Goal: Task Accomplishment & Management: Manage account settings

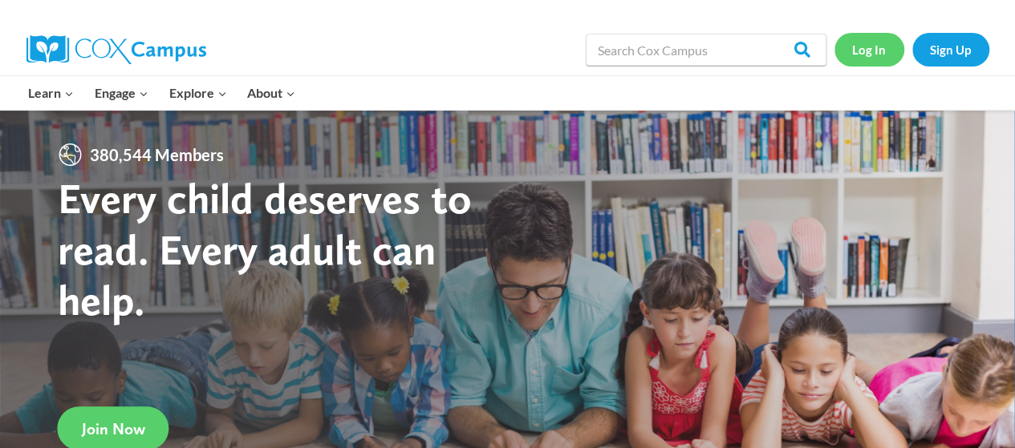
click at [862, 49] on link "Log In" at bounding box center [869, 49] width 70 height 33
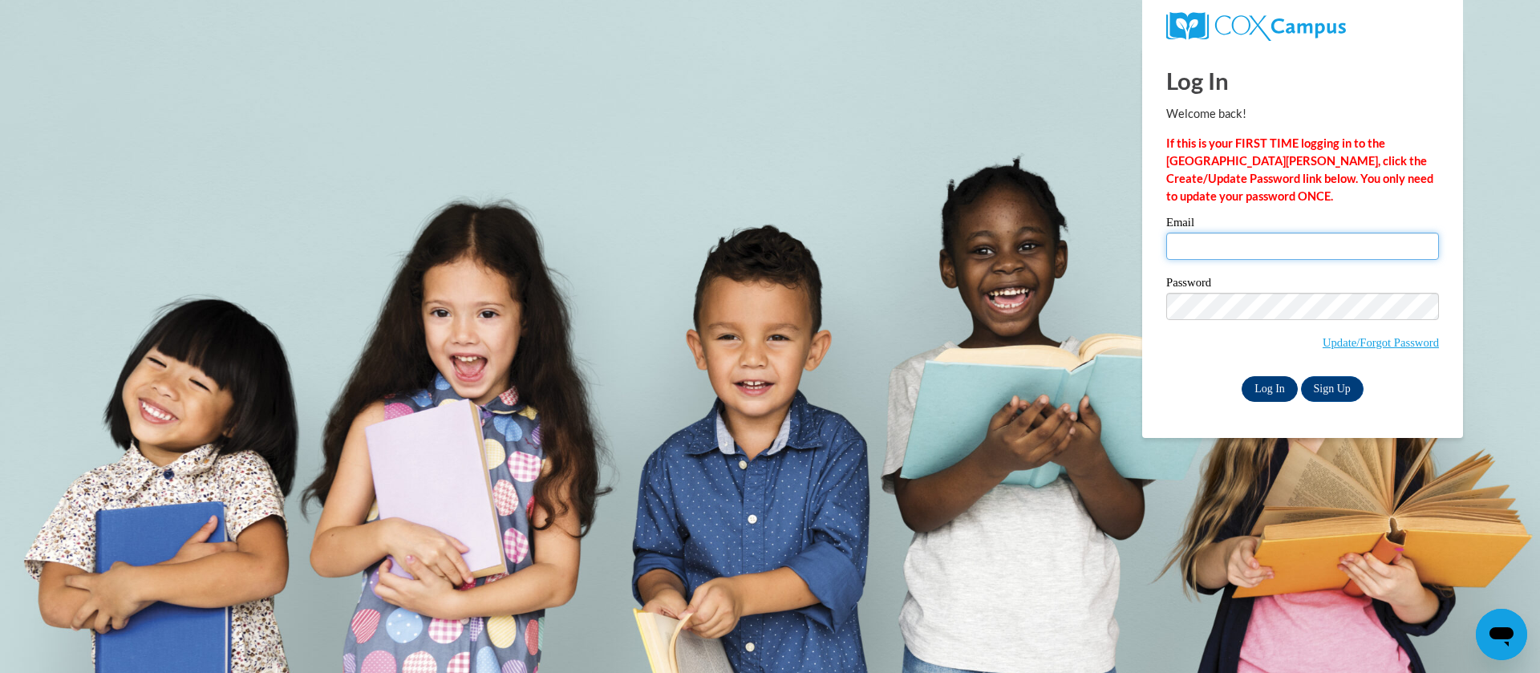
type input "[EMAIL_ADDRESS][DOMAIN_NAME]"
click at [1272, 383] on input "Log In" at bounding box center [1270, 389] width 56 height 26
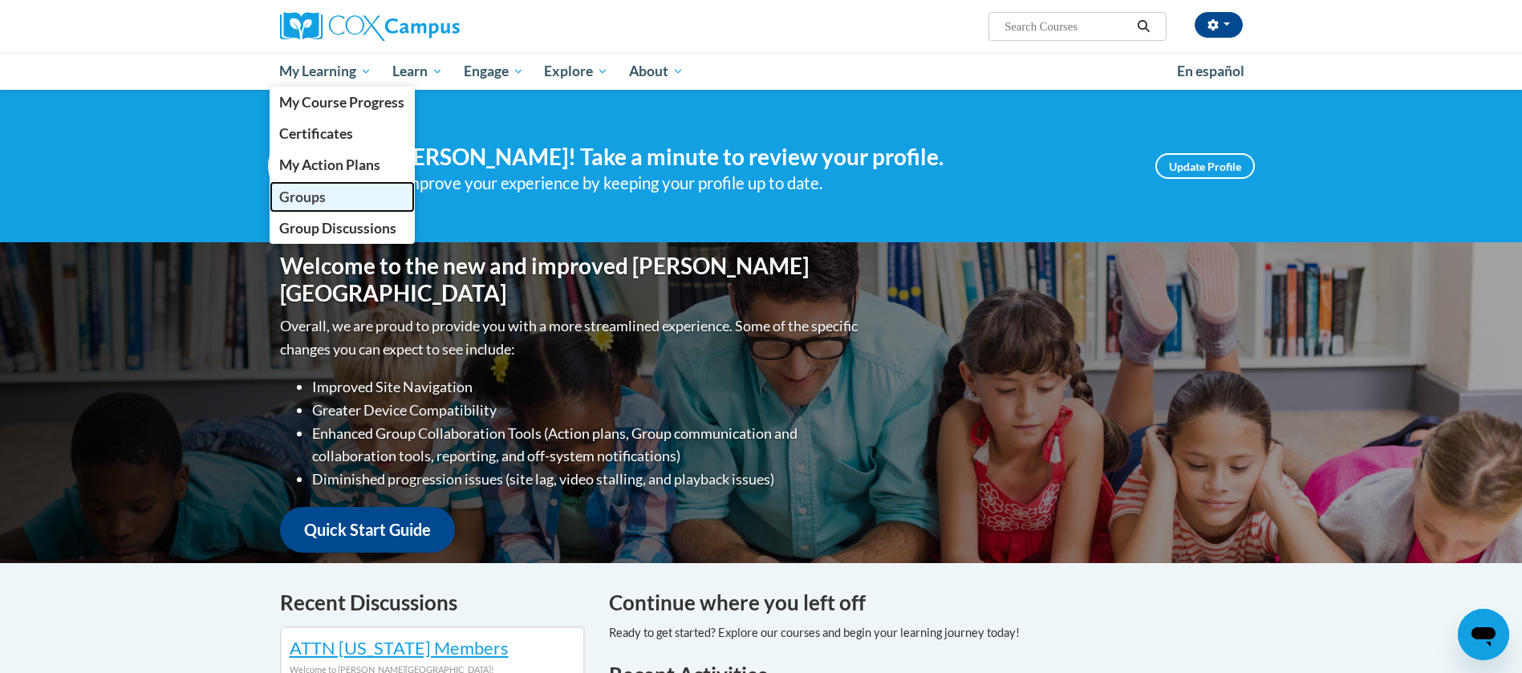
click at [322, 199] on span "Groups" at bounding box center [302, 197] width 47 height 17
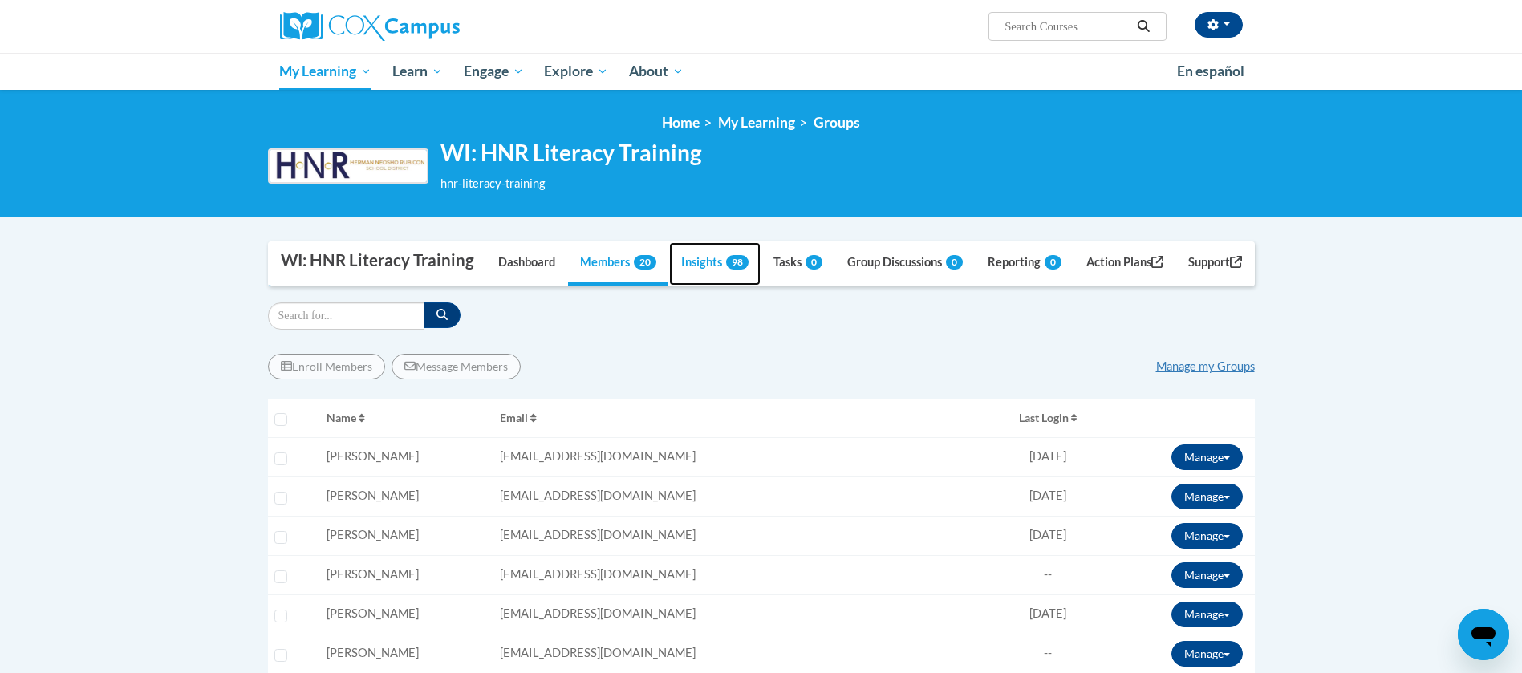
click at [716, 286] on link "Insights 98" at bounding box center [714, 263] width 91 height 43
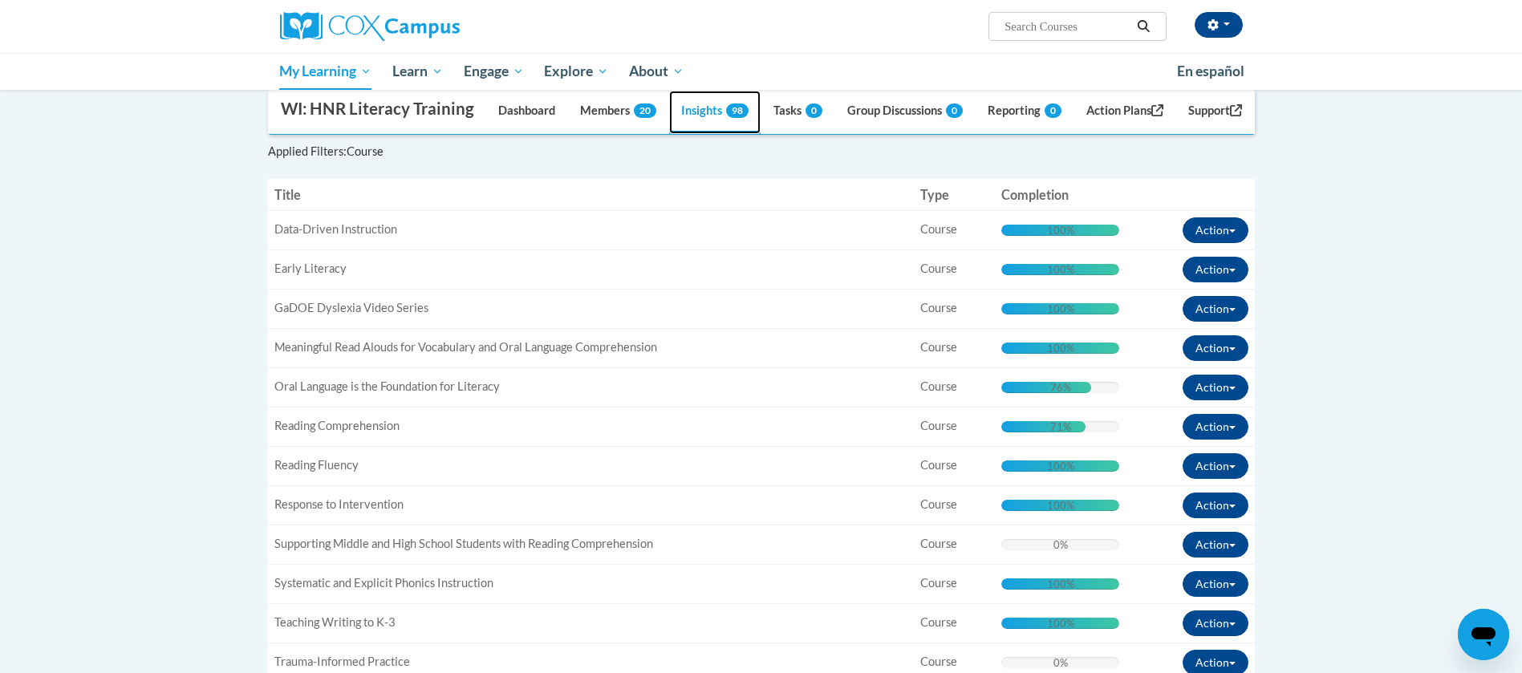
scroll to position [209, 0]
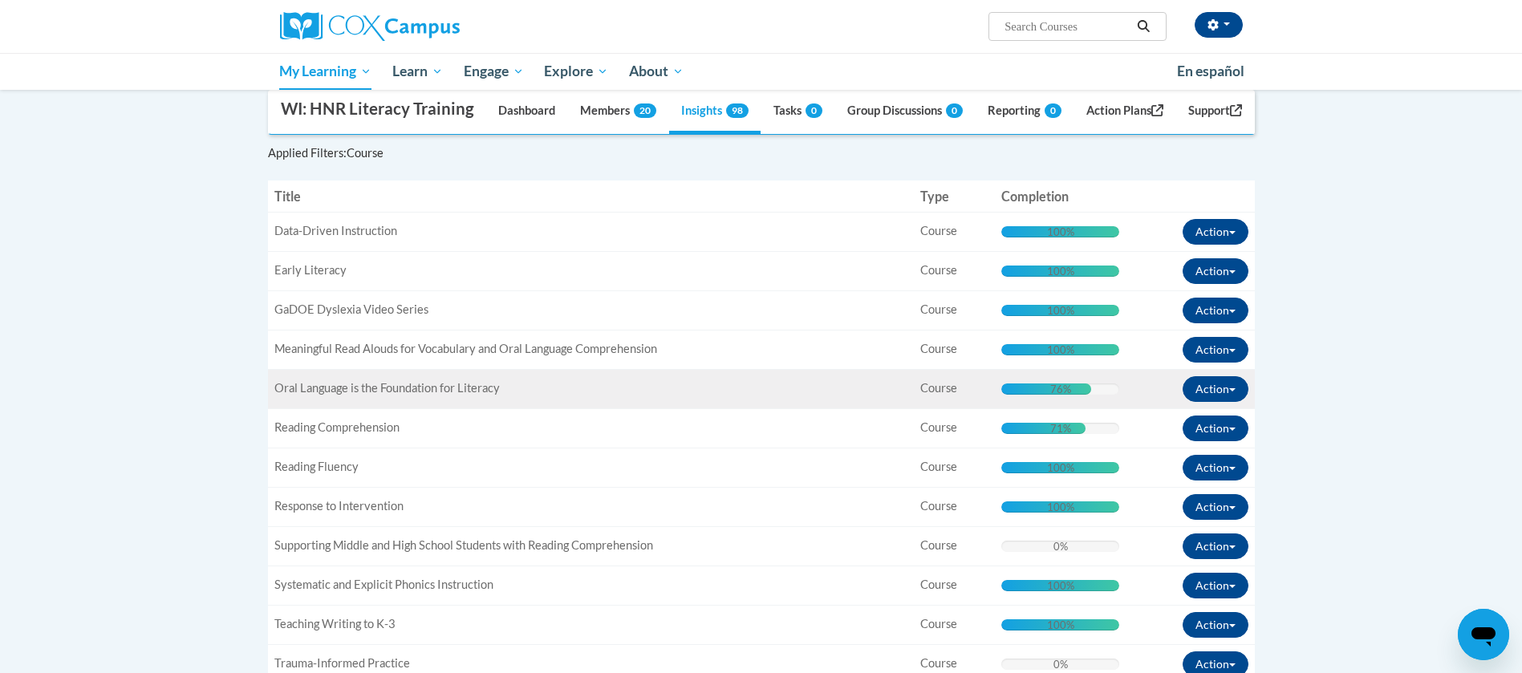
click at [1096, 395] on div "76% Complete 76%" at bounding box center [1060, 388] width 118 height 11
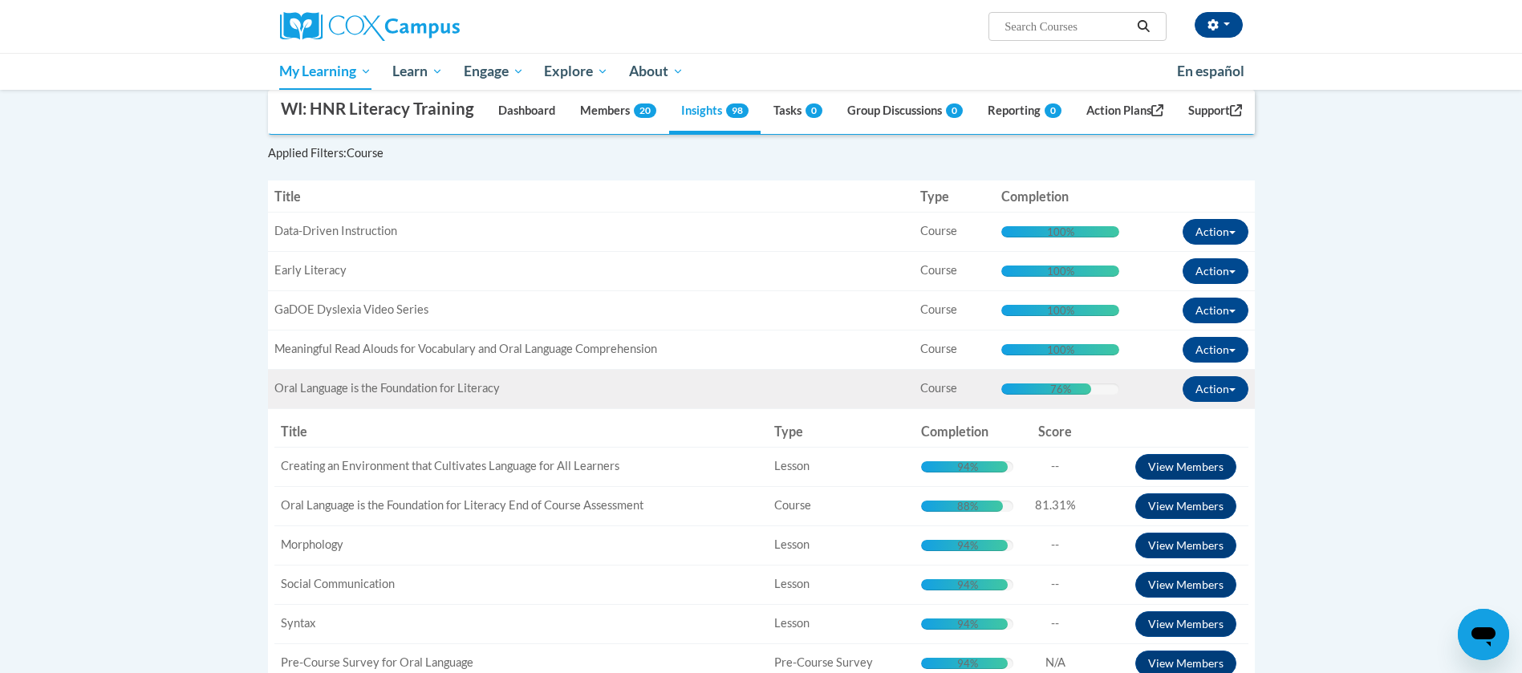
click at [483, 395] on span "Oral Language is the Foundation for Literacy" at bounding box center [386, 388] width 225 height 14
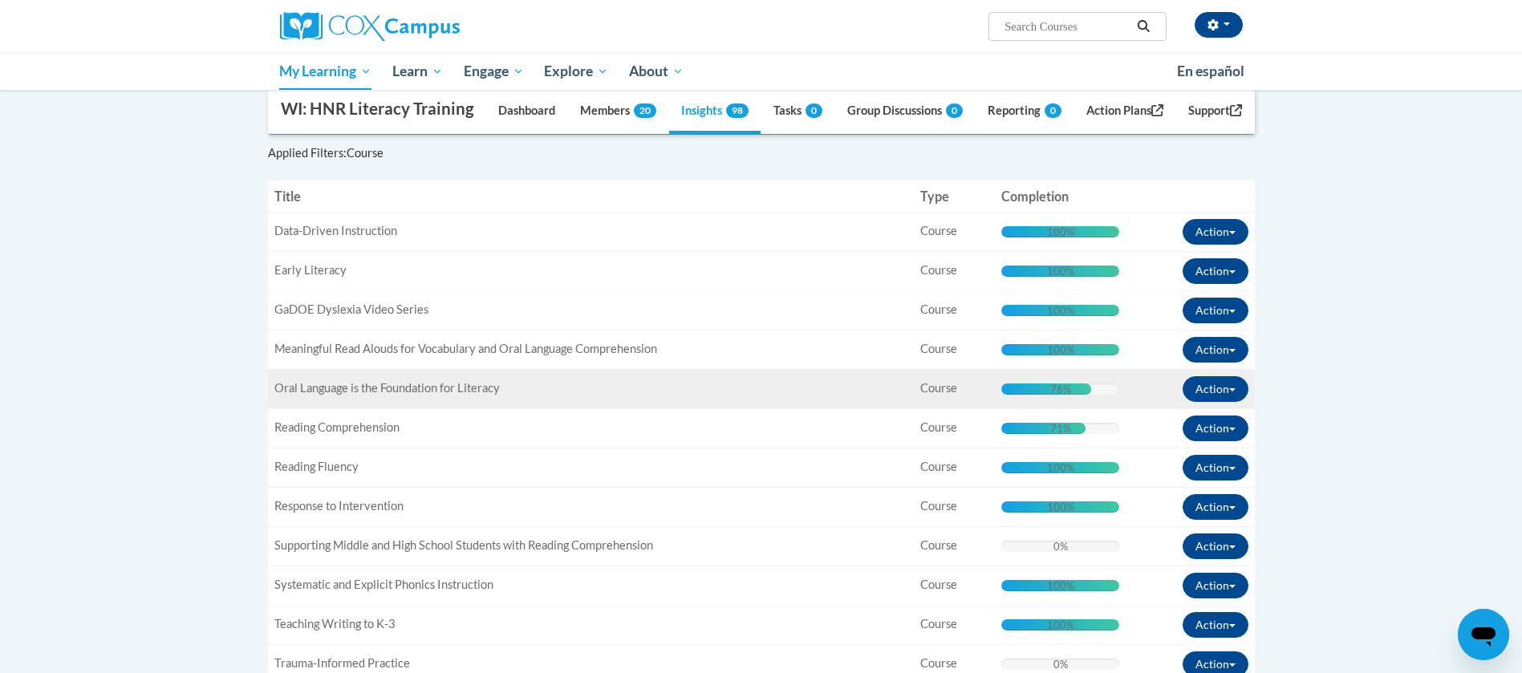
click at [483, 395] on span "Oral Language is the Foundation for Literacy" at bounding box center [386, 388] width 225 height 14
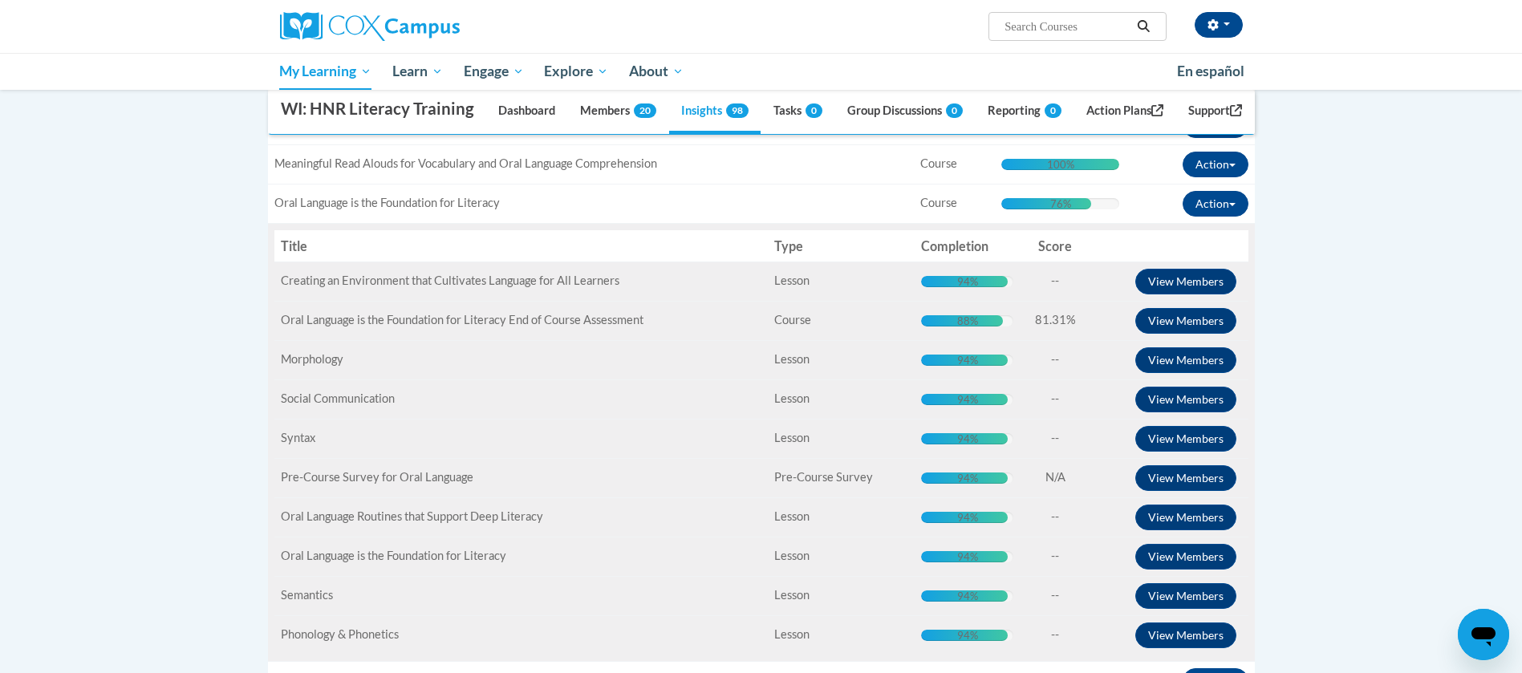
scroll to position [392, 0]
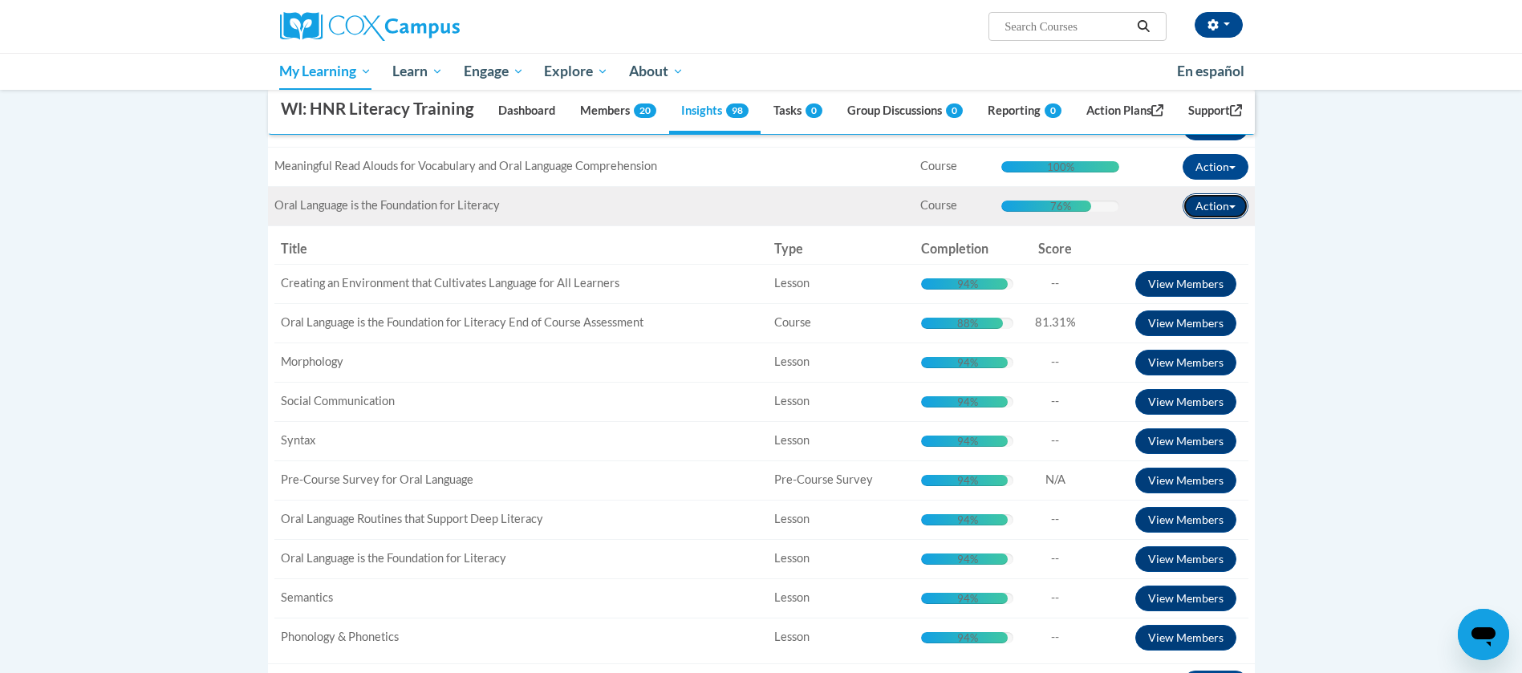
click at [1235, 209] on span "button" at bounding box center [1232, 206] width 6 height 3
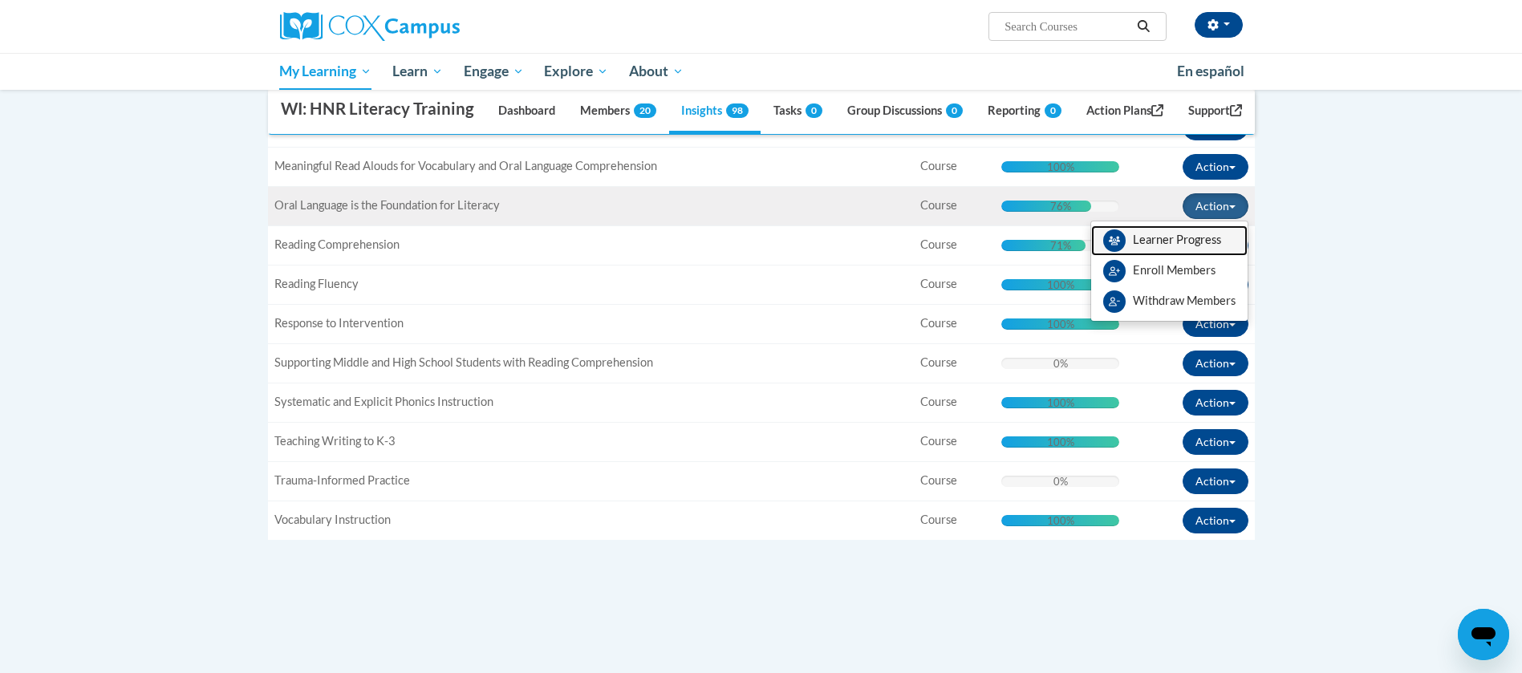
click at [1186, 256] on link "Learner Progress" at bounding box center [1169, 240] width 156 height 30
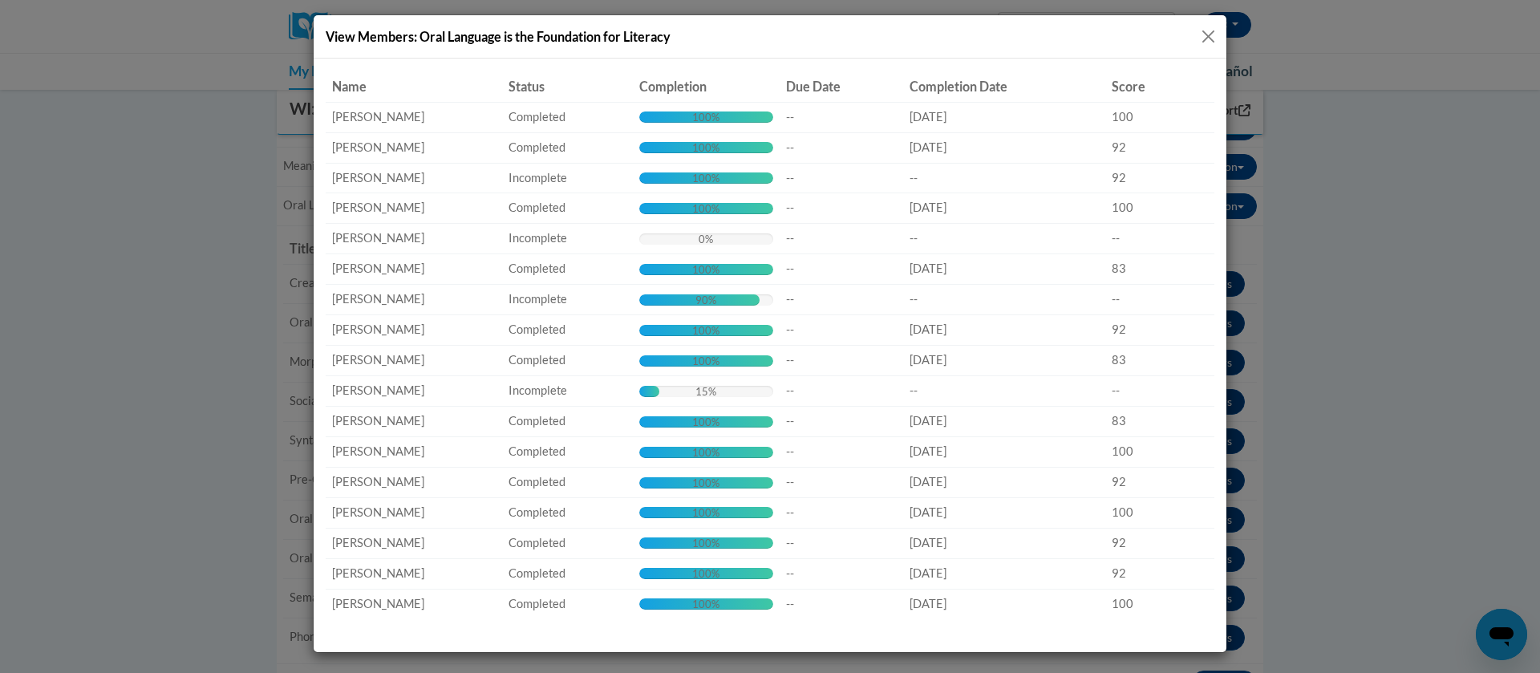
click at [1212, 37] on button "Close" at bounding box center [1209, 36] width 20 height 20
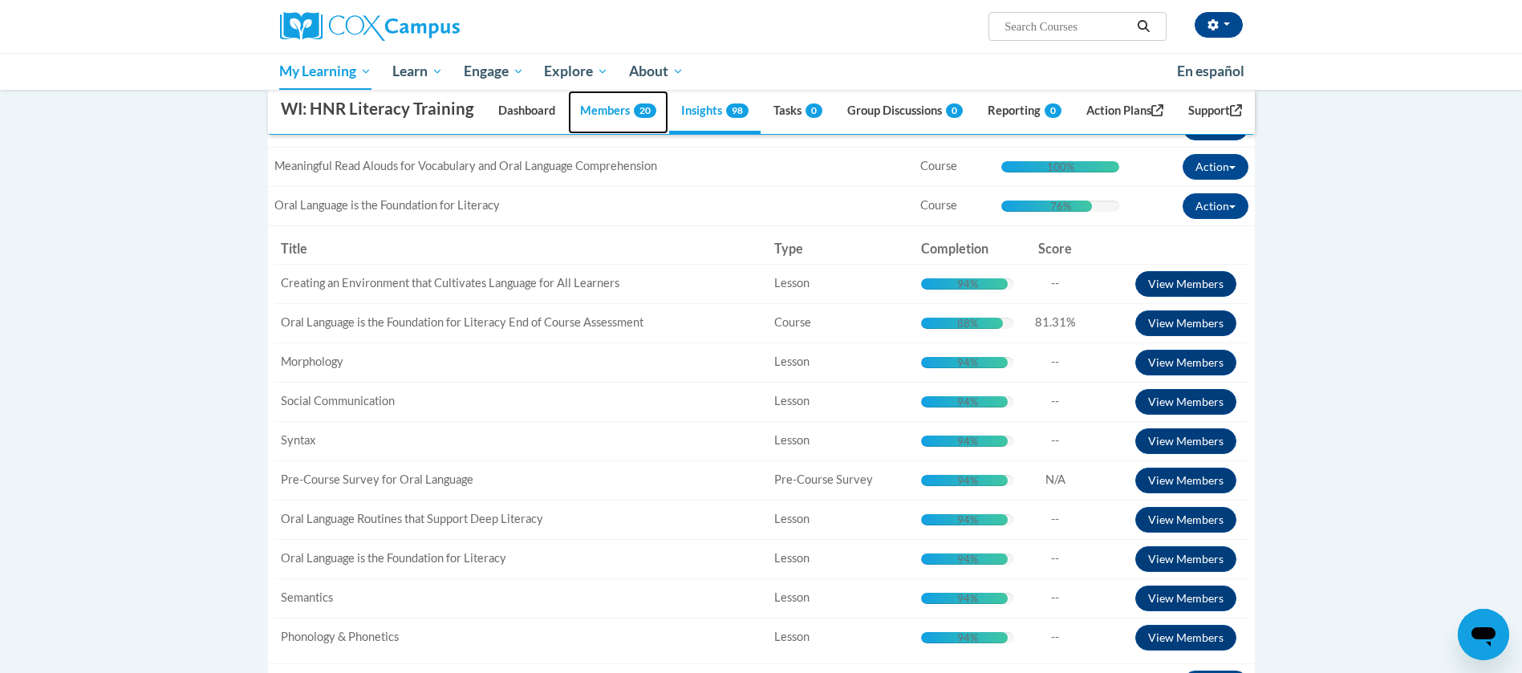
click at [610, 134] on link "Members 20" at bounding box center [618, 112] width 100 height 43
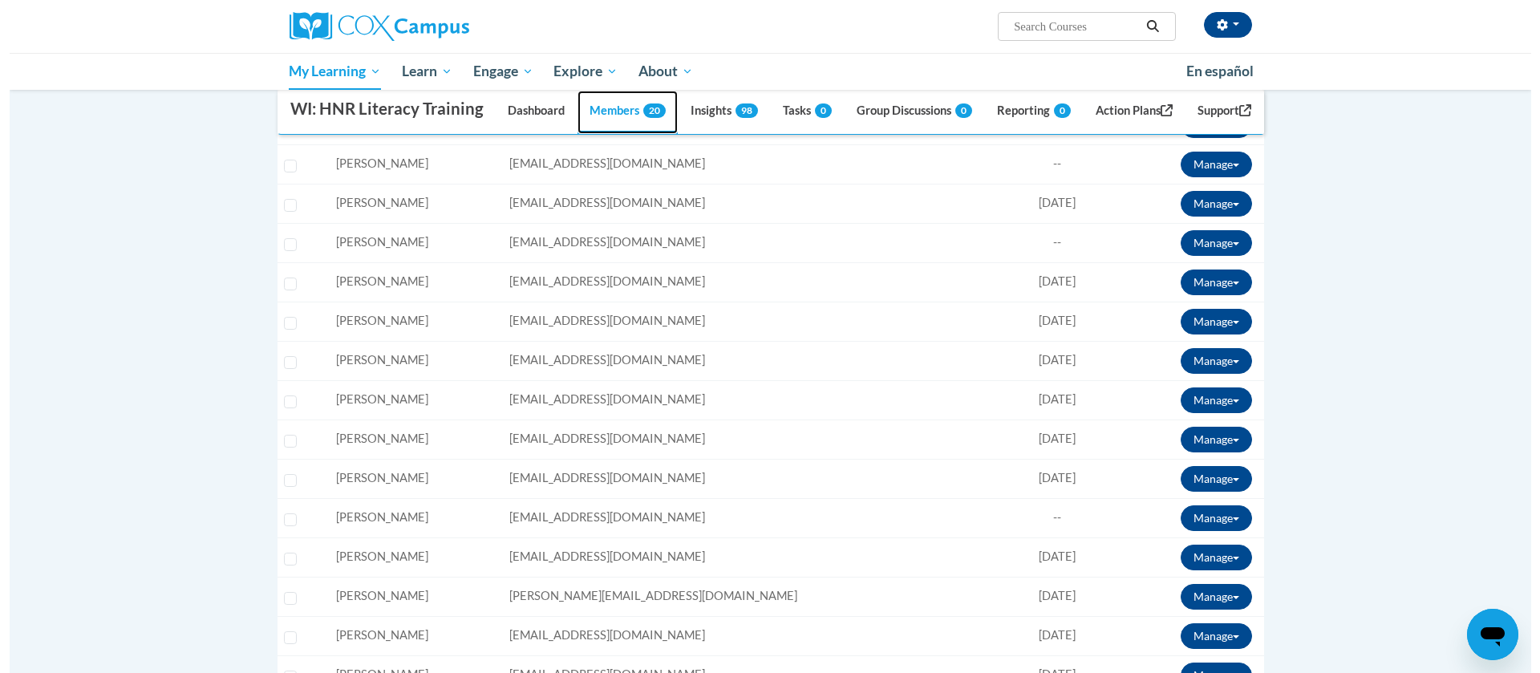
scroll to position [409, 0]
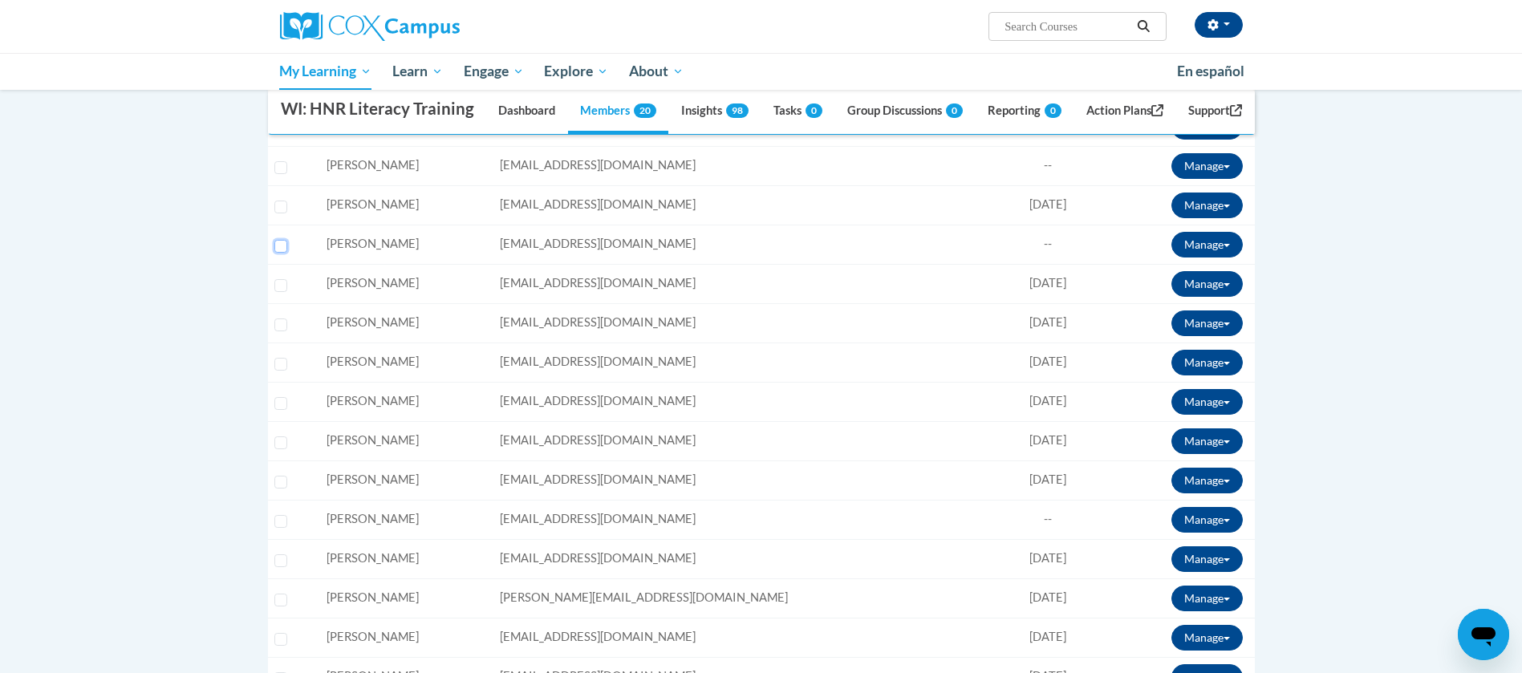
click at [283, 253] on input "Select learner" at bounding box center [280, 246] width 13 height 13
click at [1211, 258] on button "Manage" at bounding box center [1206, 245] width 71 height 26
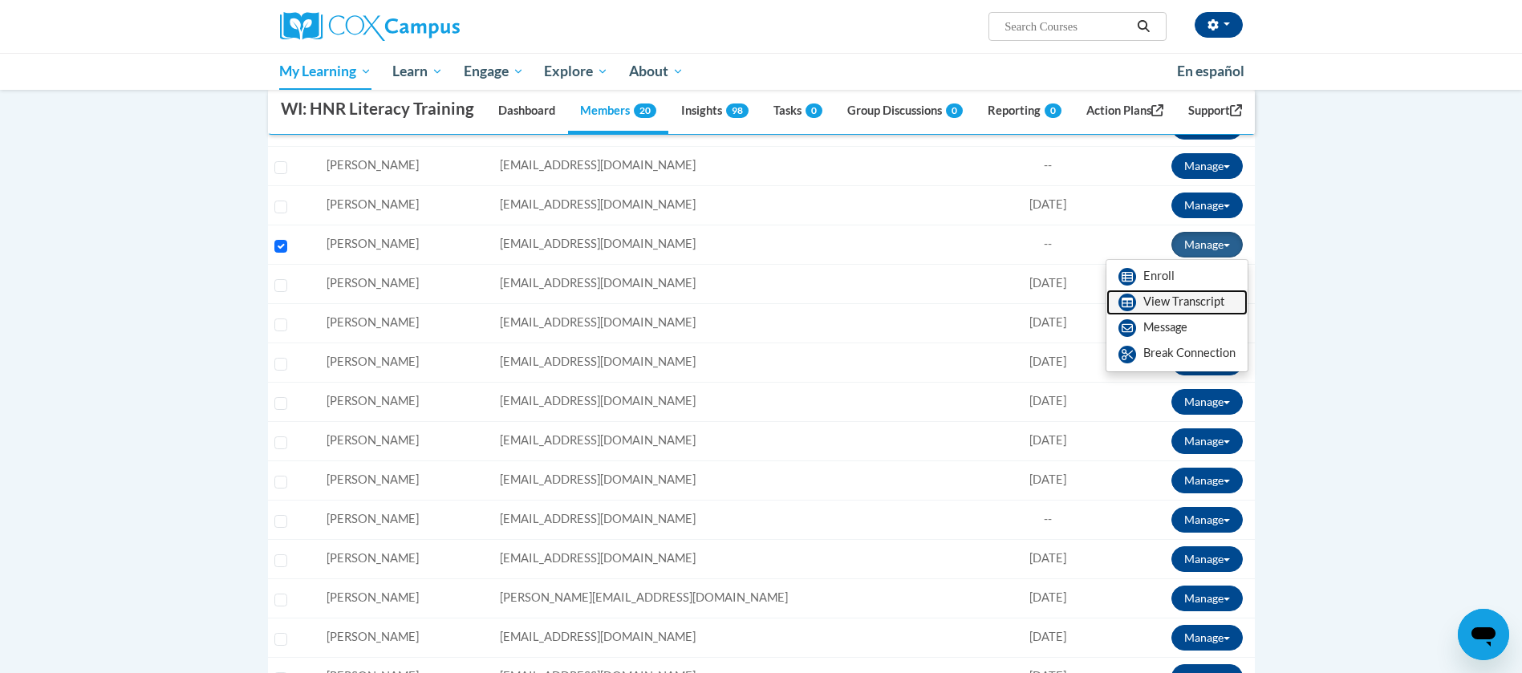
click at [1156, 315] on link "View Transcript" at bounding box center [1176, 303] width 141 height 26
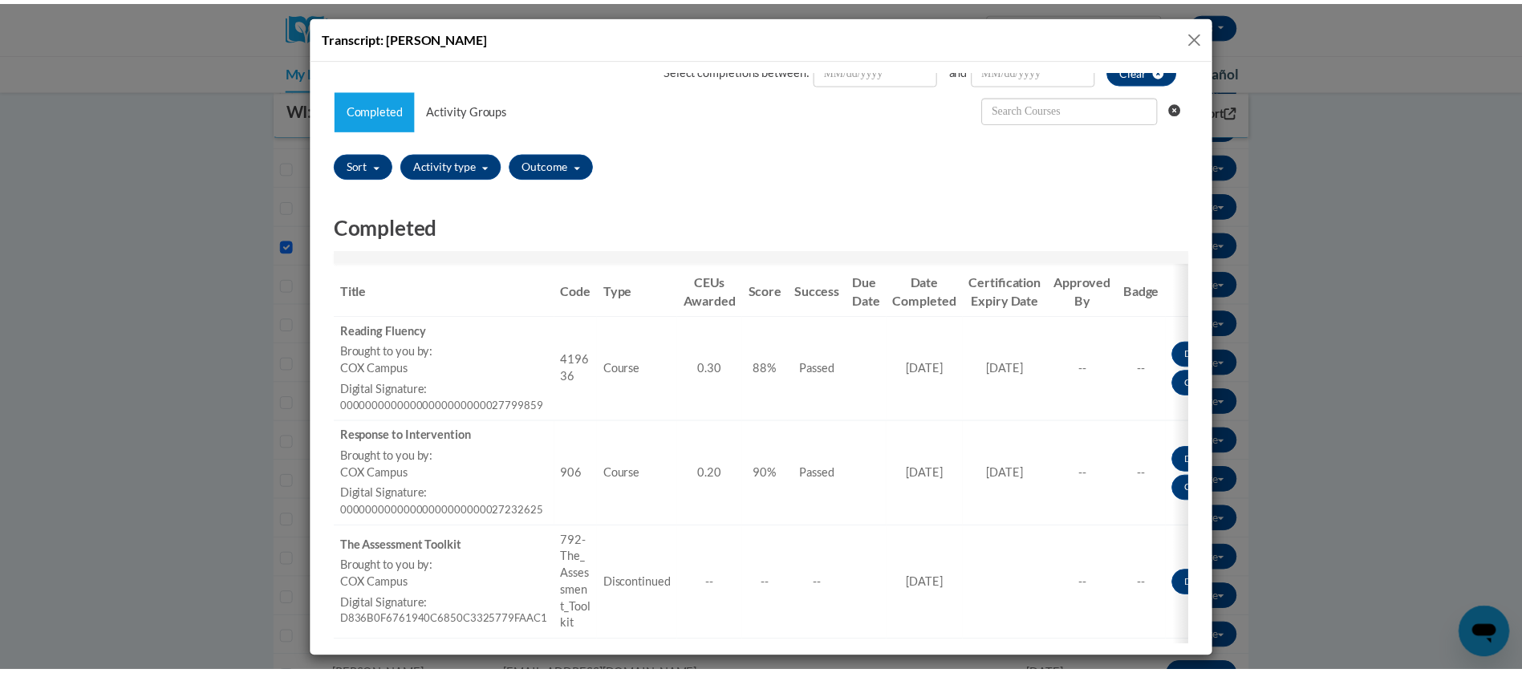
scroll to position [0, 0]
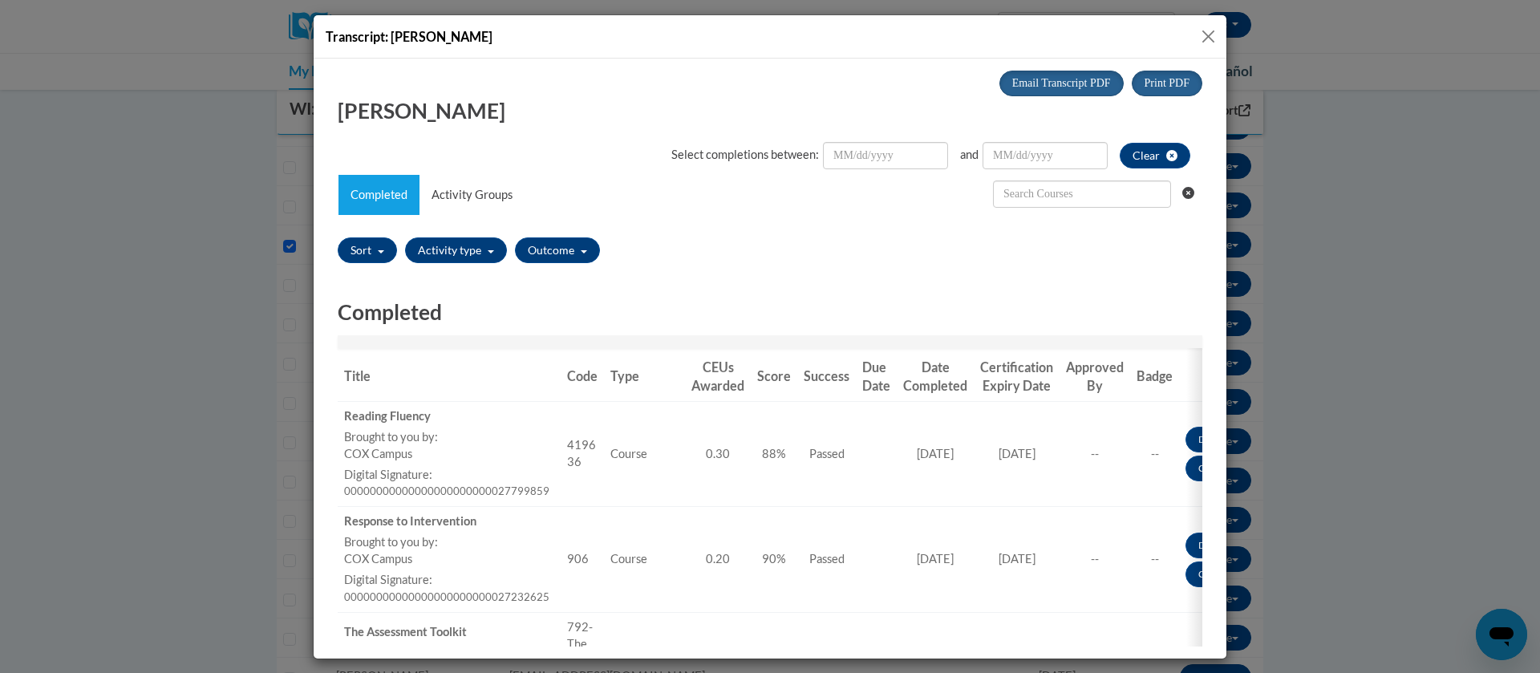
click at [1202, 36] on button "Close" at bounding box center [1209, 36] width 20 height 20
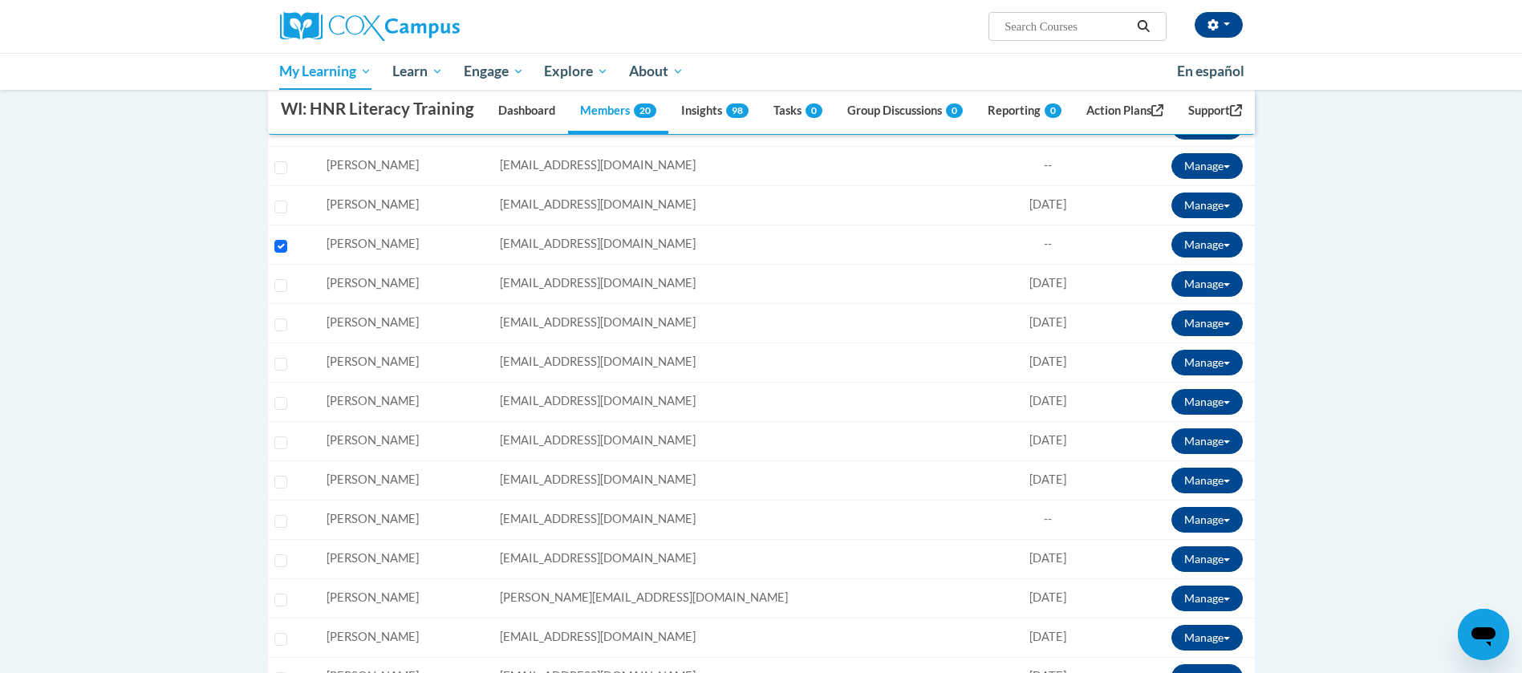
click at [280, 300] on td "Select learner" at bounding box center [294, 283] width 53 height 39
click at [278, 253] on input "Select learner" at bounding box center [280, 246] width 13 height 13
checkbox input "false"
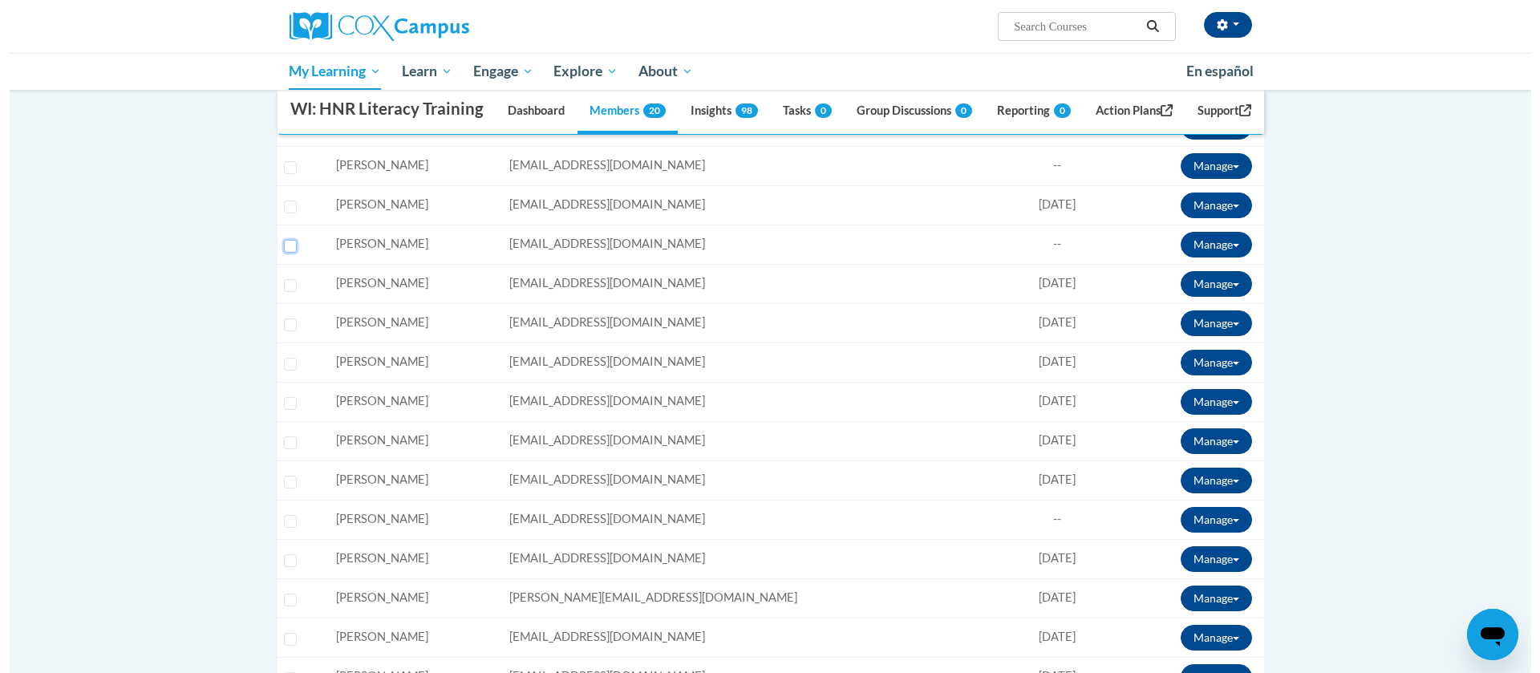
scroll to position [387, 0]
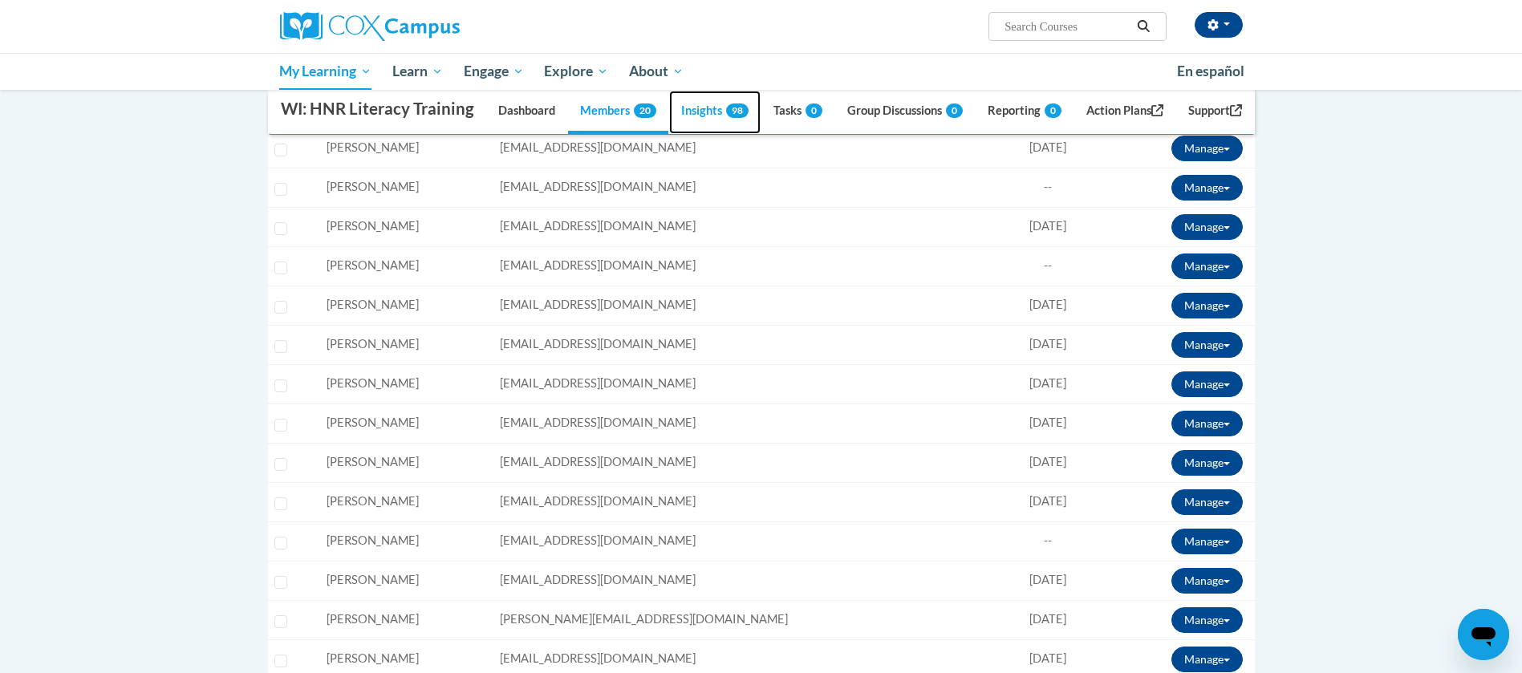
click at [676, 134] on link "Insights 98" at bounding box center [714, 112] width 91 height 43
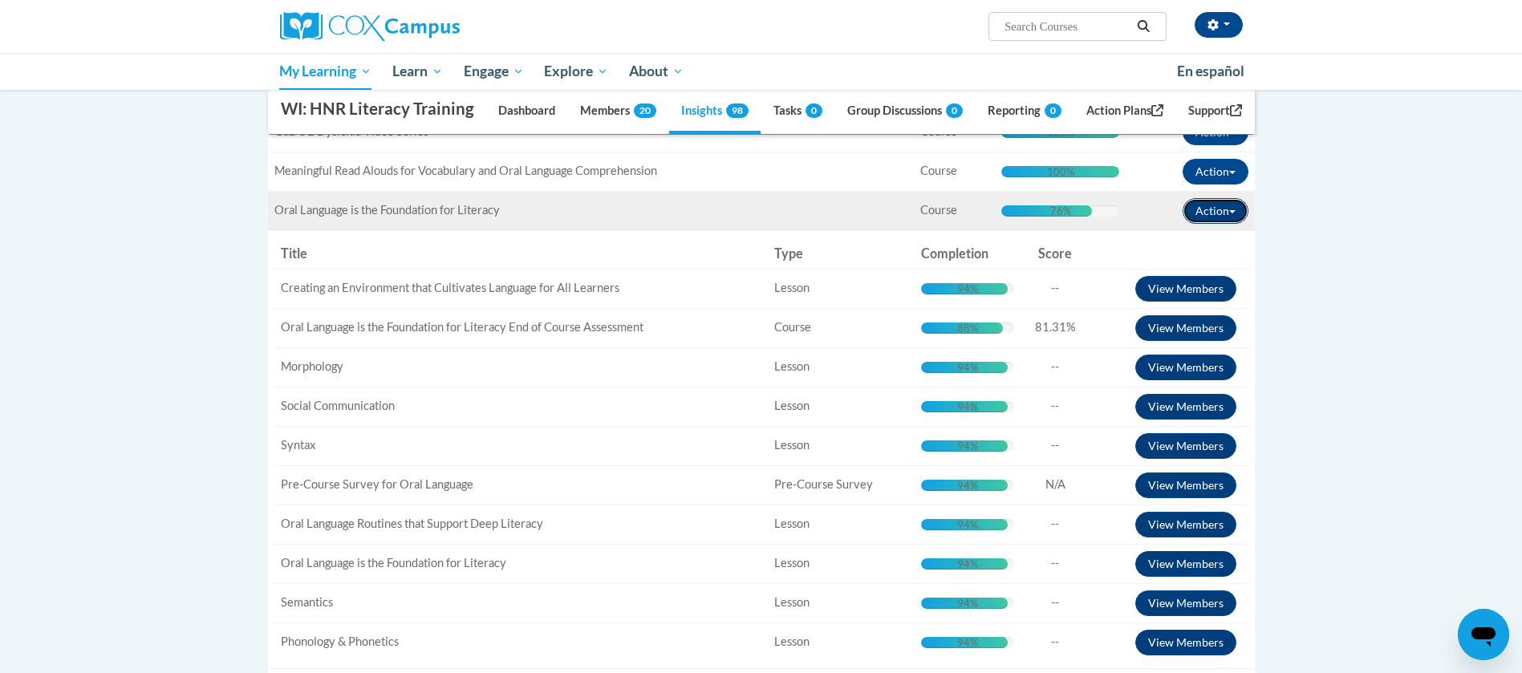
click at [1231, 224] on button "Action" at bounding box center [1215, 211] width 66 height 26
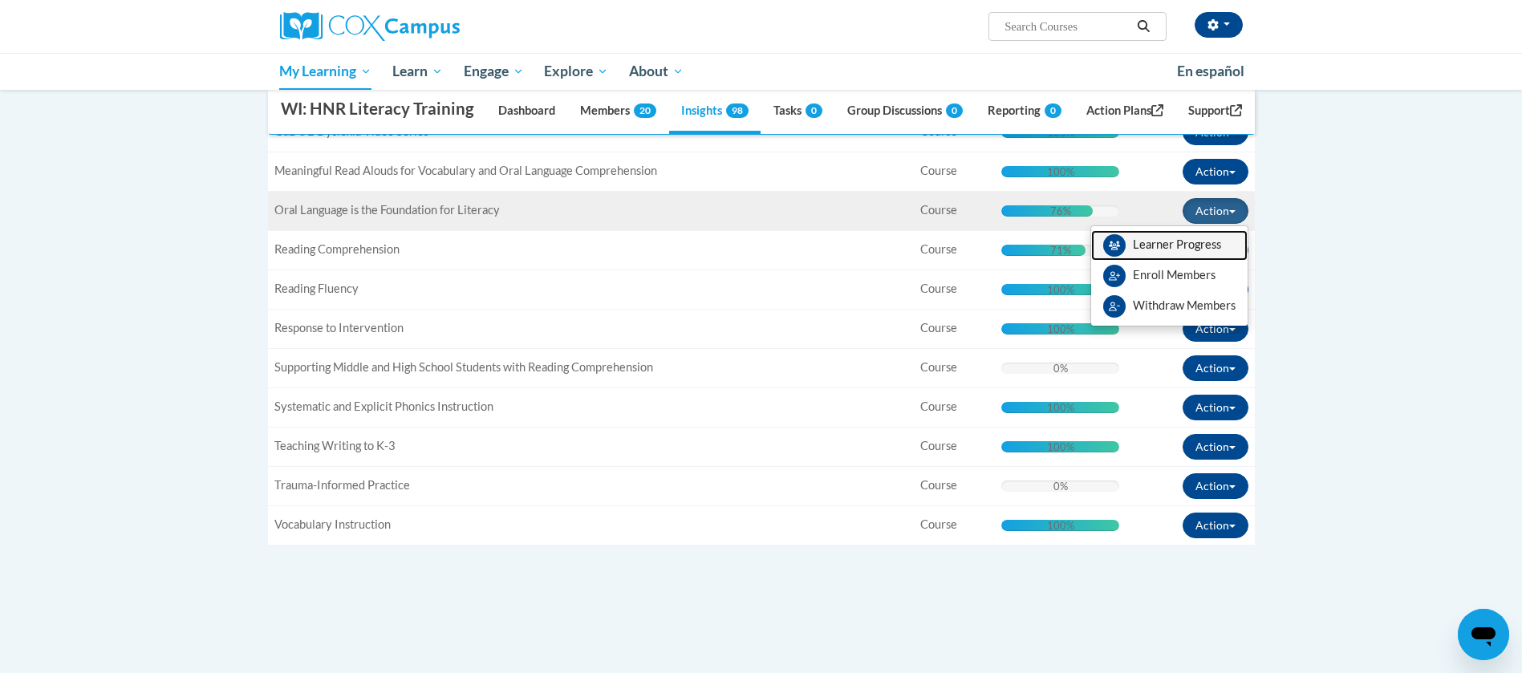
click at [1184, 261] on link "Learner Progress" at bounding box center [1169, 245] width 156 height 30
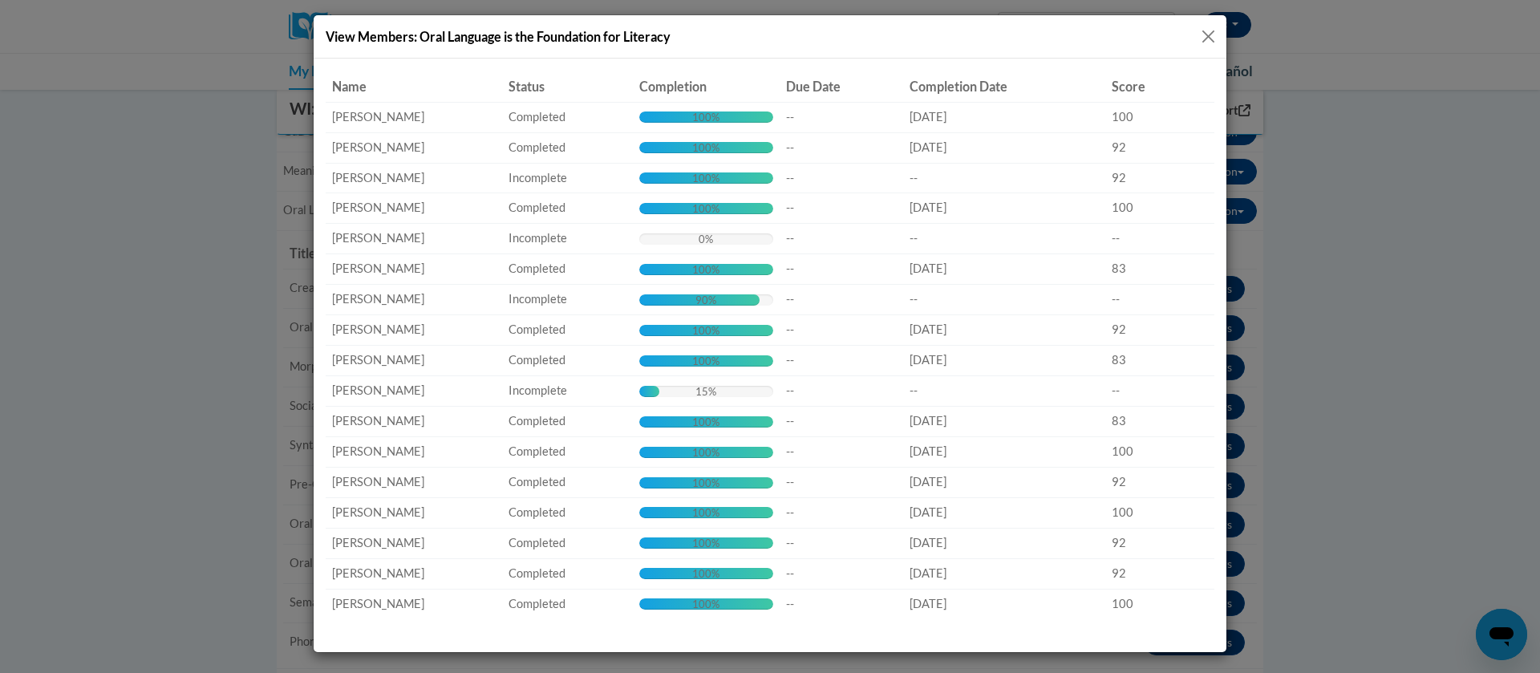
drag, startPoint x: 1116, startPoint y: 42, endPoint x: 1204, endPoint y: 30, distance: 89.0
click at [1204, 30] on button "Close" at bounding box center [1209, 36] width 20 height 20
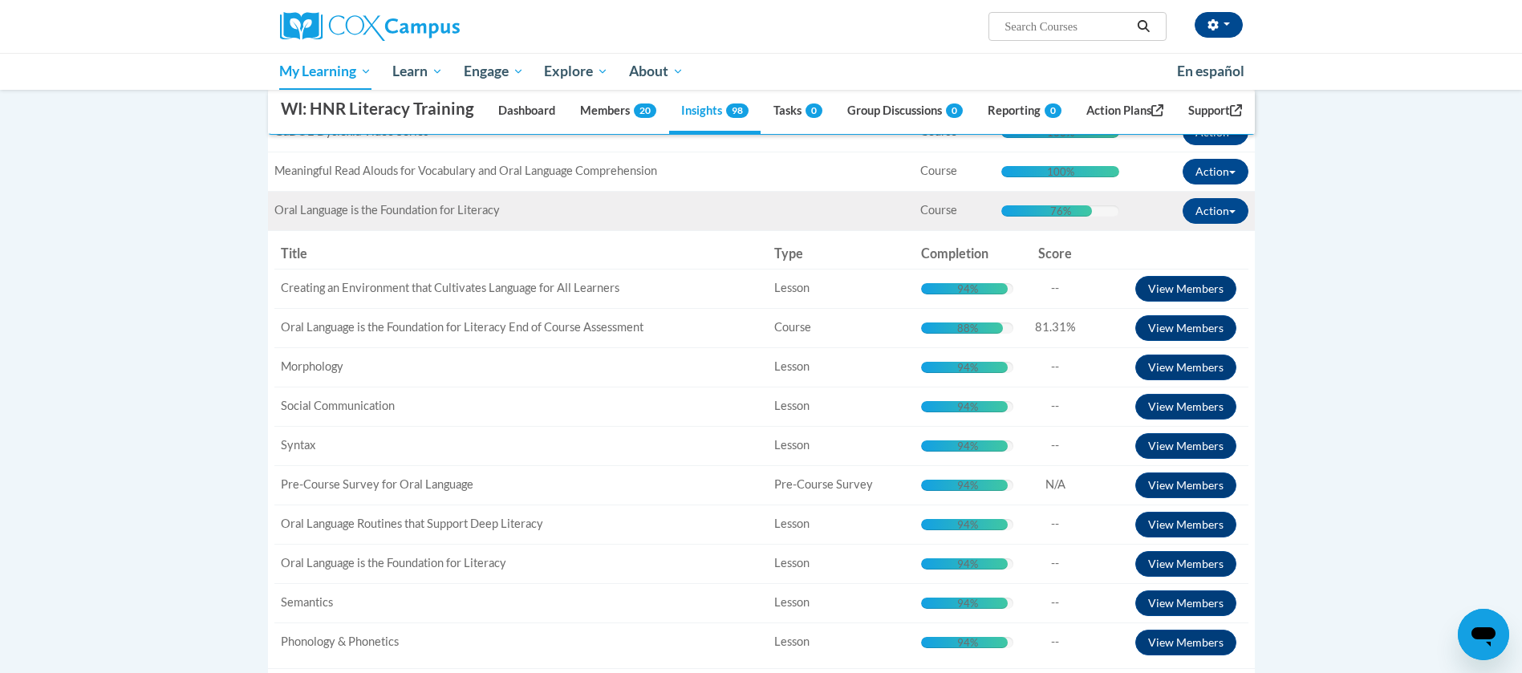
click at [728, 219] on div "Title: Oral Language is the Foundation for Literacy" at bounding box center [590, 210] width 633 height 17
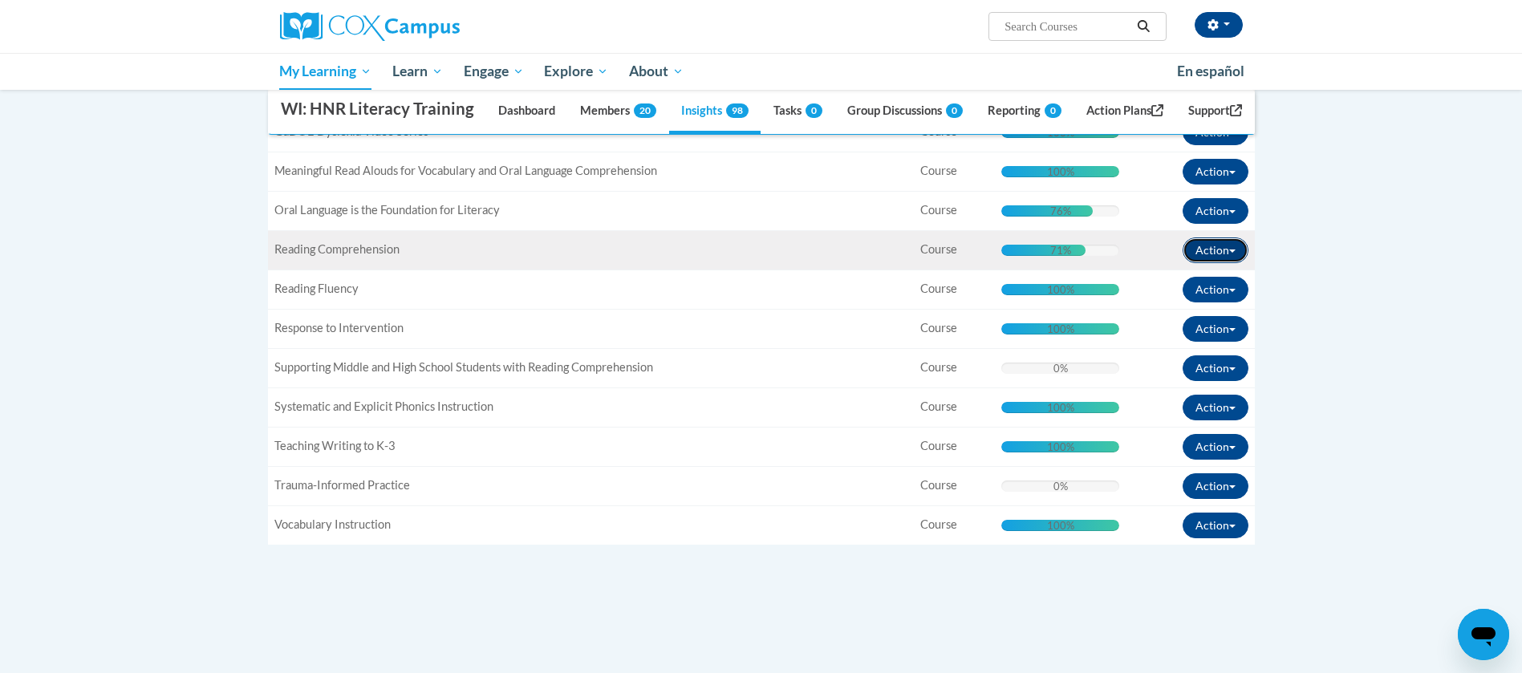
click at [1226, 263] on button "Action" at bounding box center [1215, 250] width 66 height 26
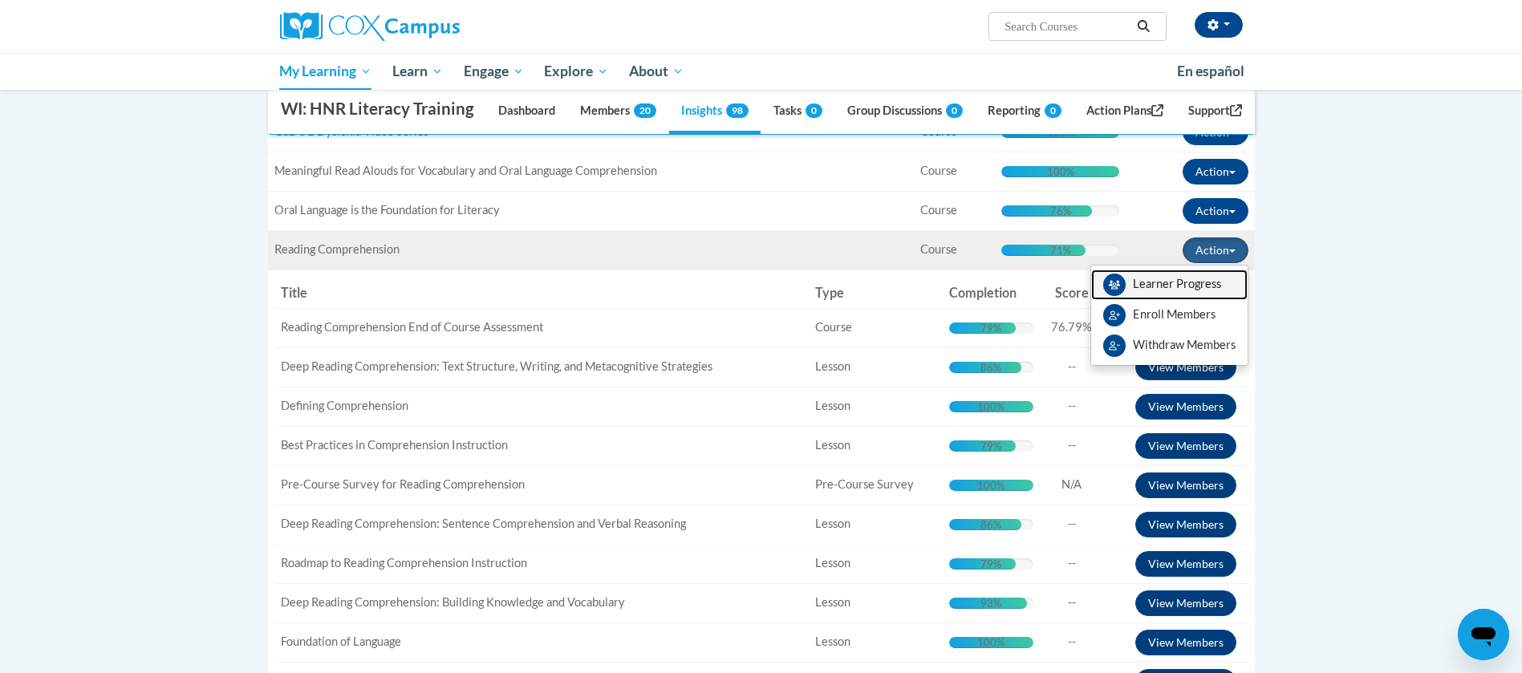
click at [1190, 300] on link "Learner Progress" at bounding box center [1169, 285] width 156 height 30
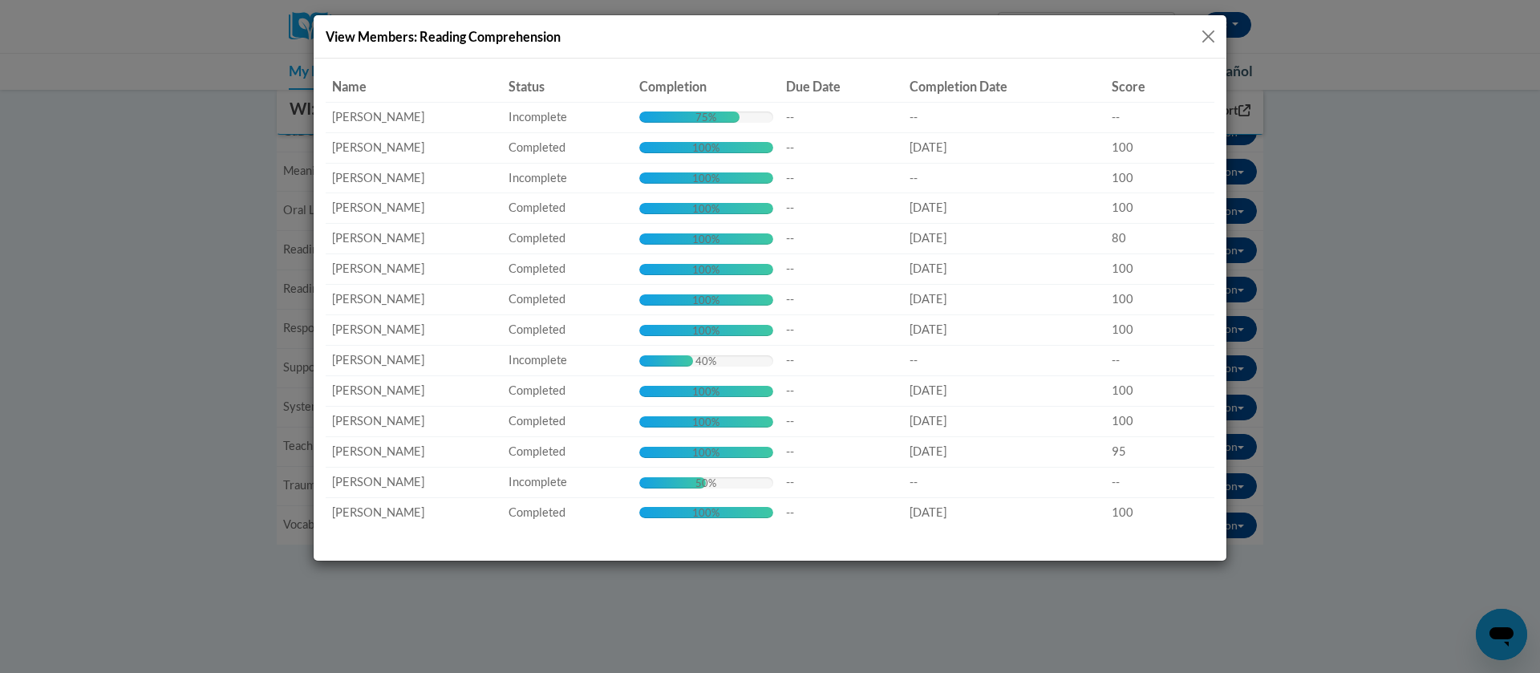
click at [1206, 35] on button "Close" at bounding box center [1209, 36] width 20 height 20
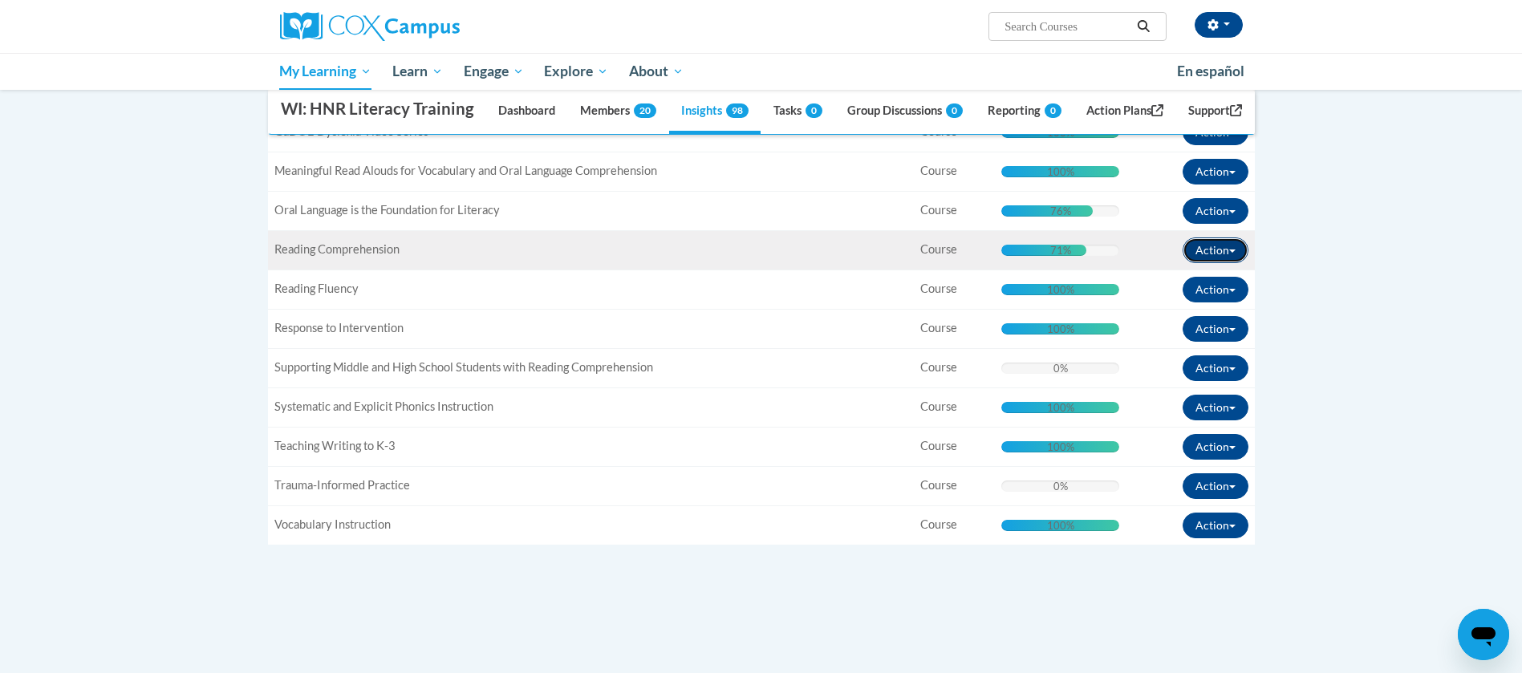
click at [1240, 263] on button "Action" at bounding box center [1215, 250] width 66 height 26
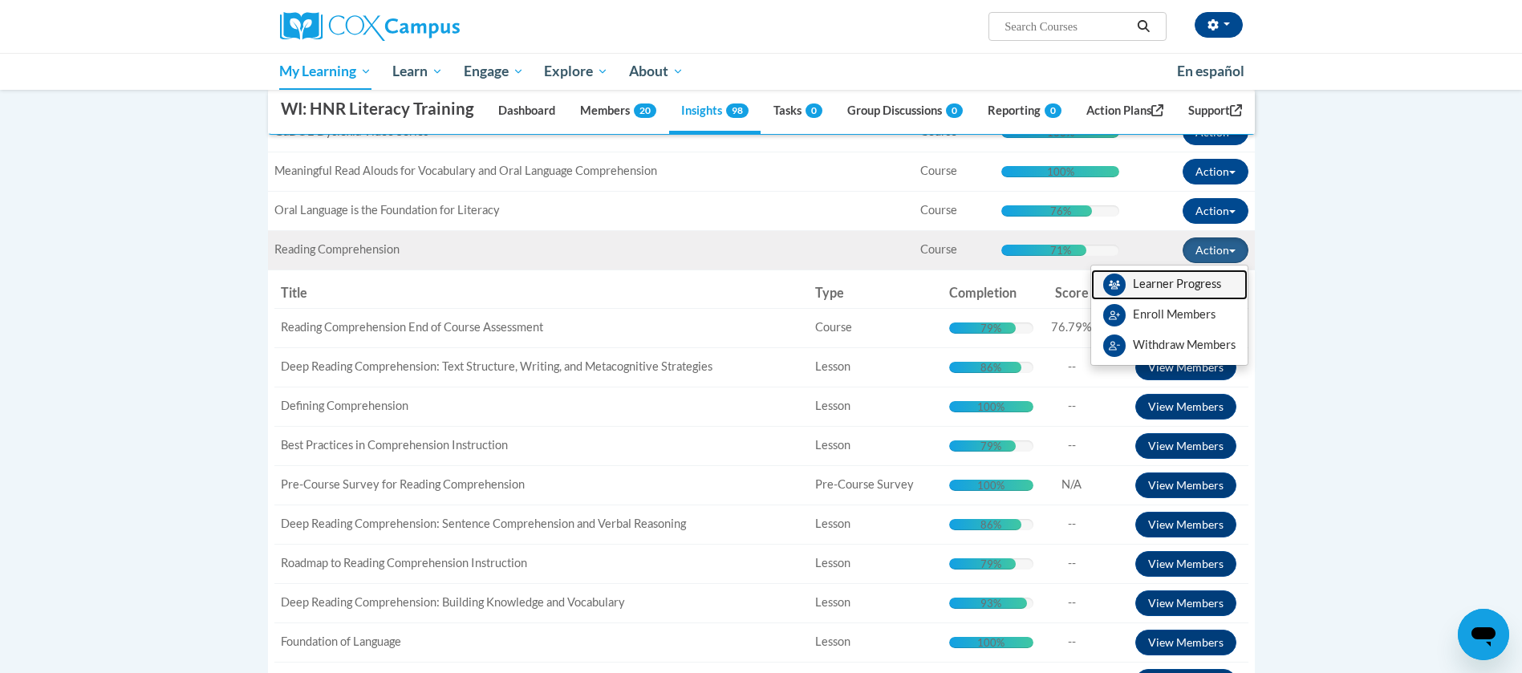
click at [1156, 300] on link "Learner Progress" at bounding box center [1169, 285] width 156 height 30
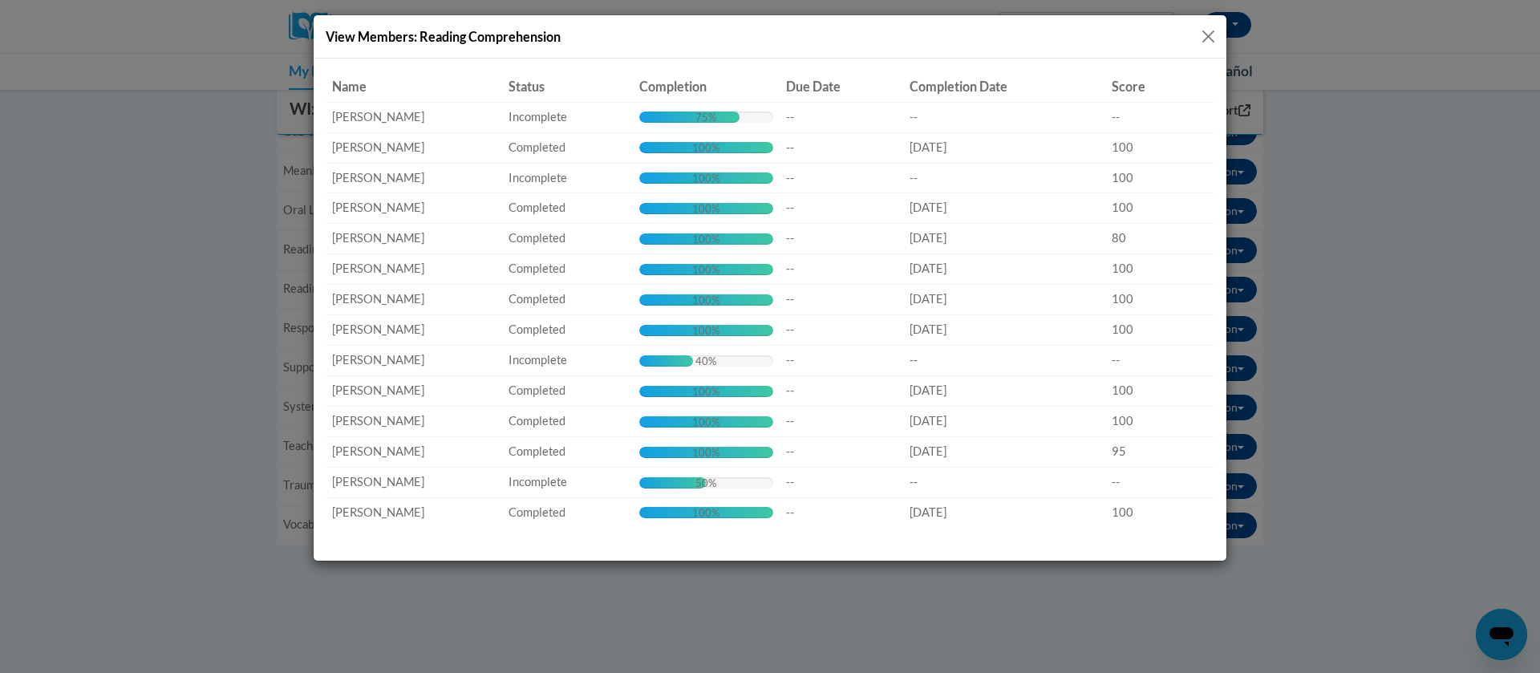
click at [1211, 34] on button "Close" at bounding box center [1209, 36] width 20 height 20
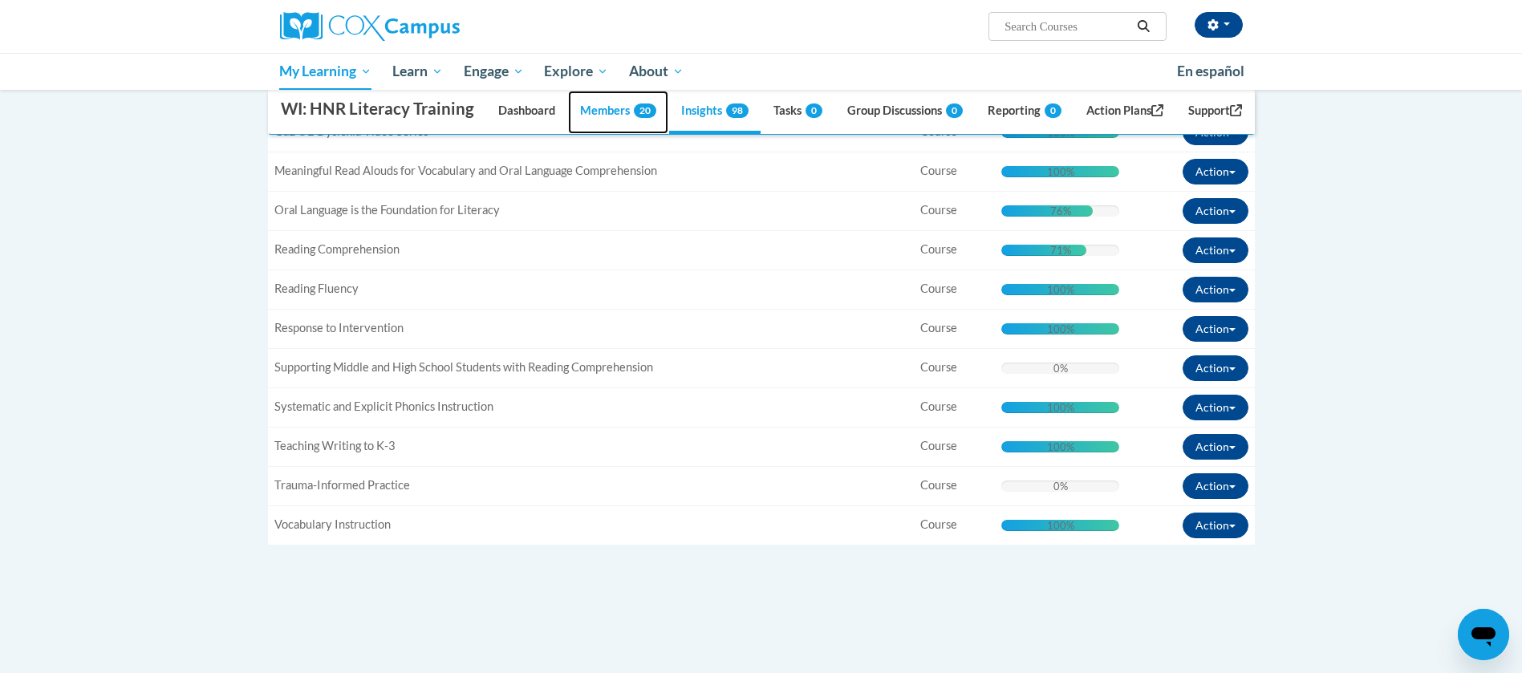
click at [614, 134] on link "Members 20" at bounding box center [618, 112] width 100 height 43
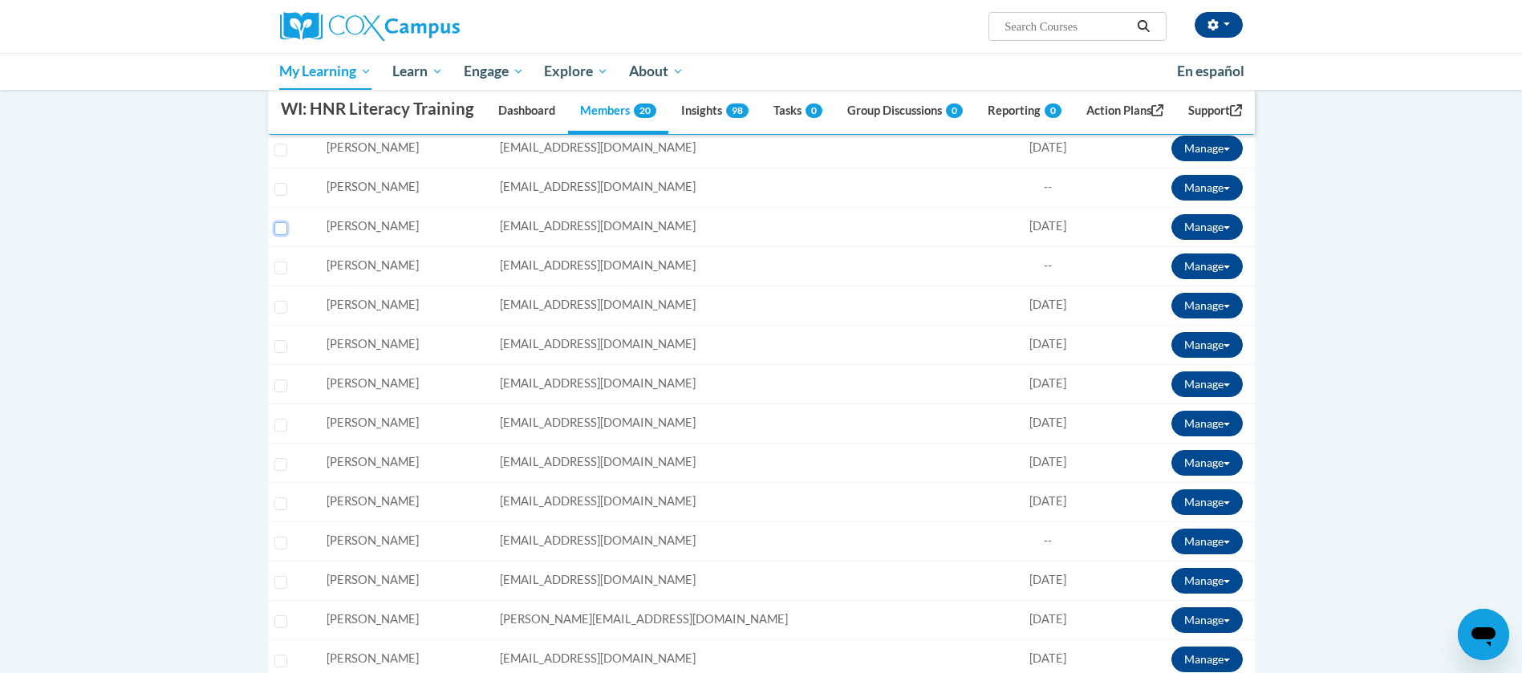
click at [282, 235] on input "Select learner" at bounding box center [280, 228] width 13 height 13
click at [1218, 240] on button "Manage" at bounding box center [1206, 227] width 71 height 26
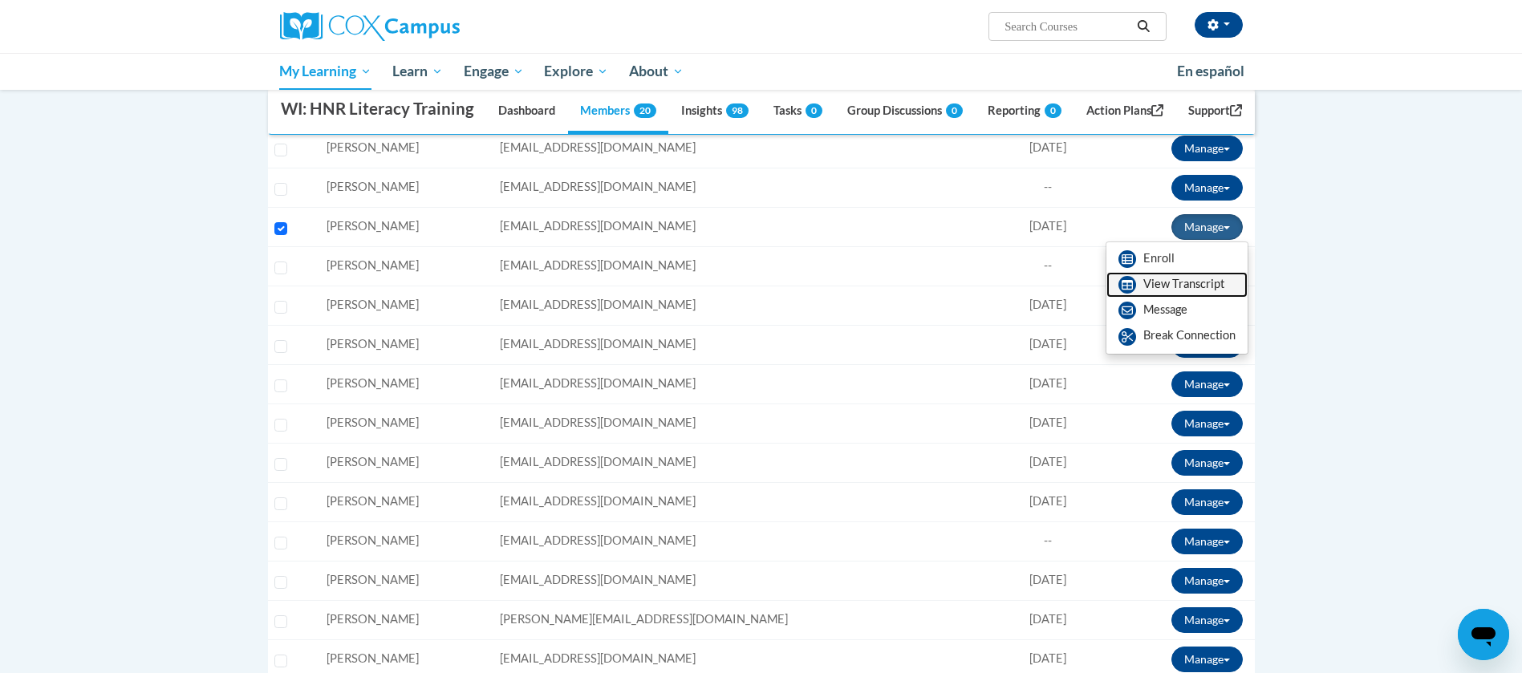
click at [1158, 298] on link "View Transcript" at bounding box center [1176, 285] width 141 height 26
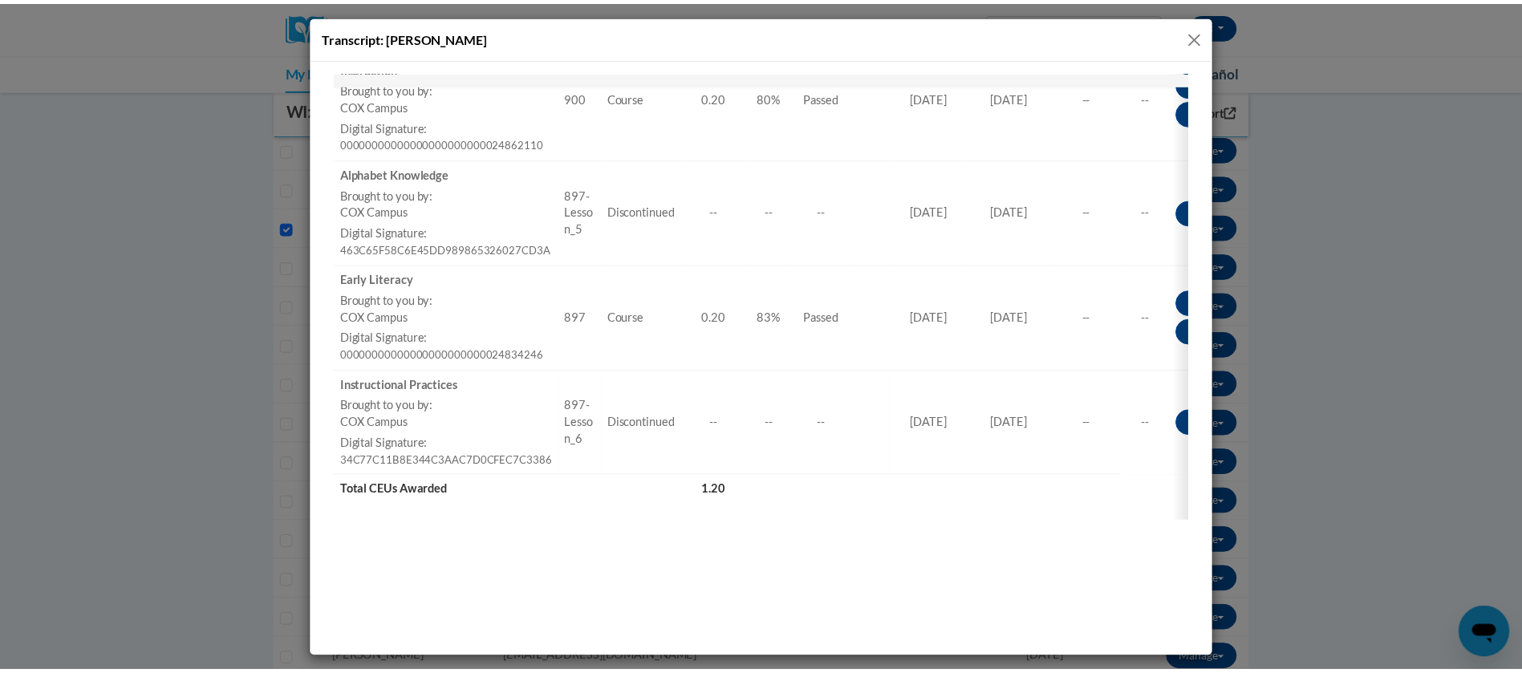
scroll to position [0, 0]
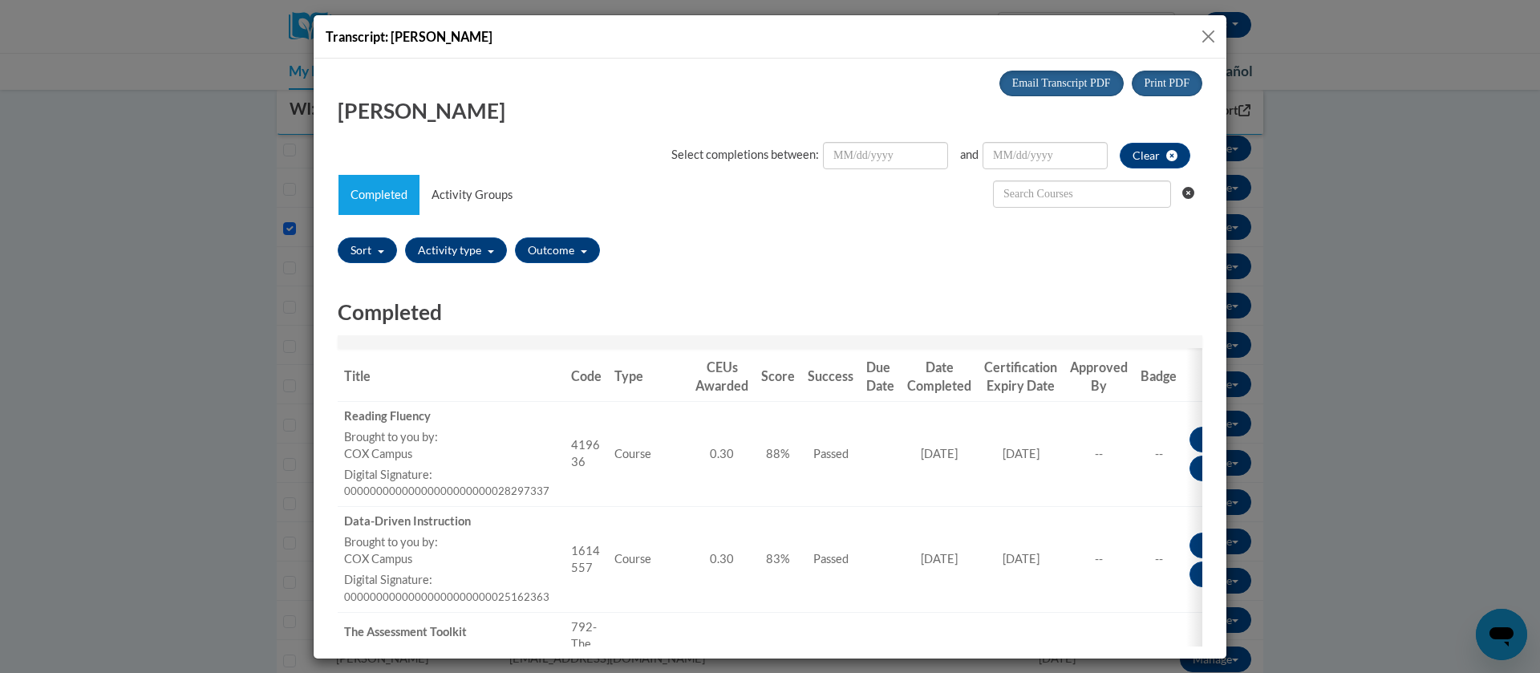
click at [1213, 32] on button "Close" at bounding box center [1209, 36] width 20 height 20
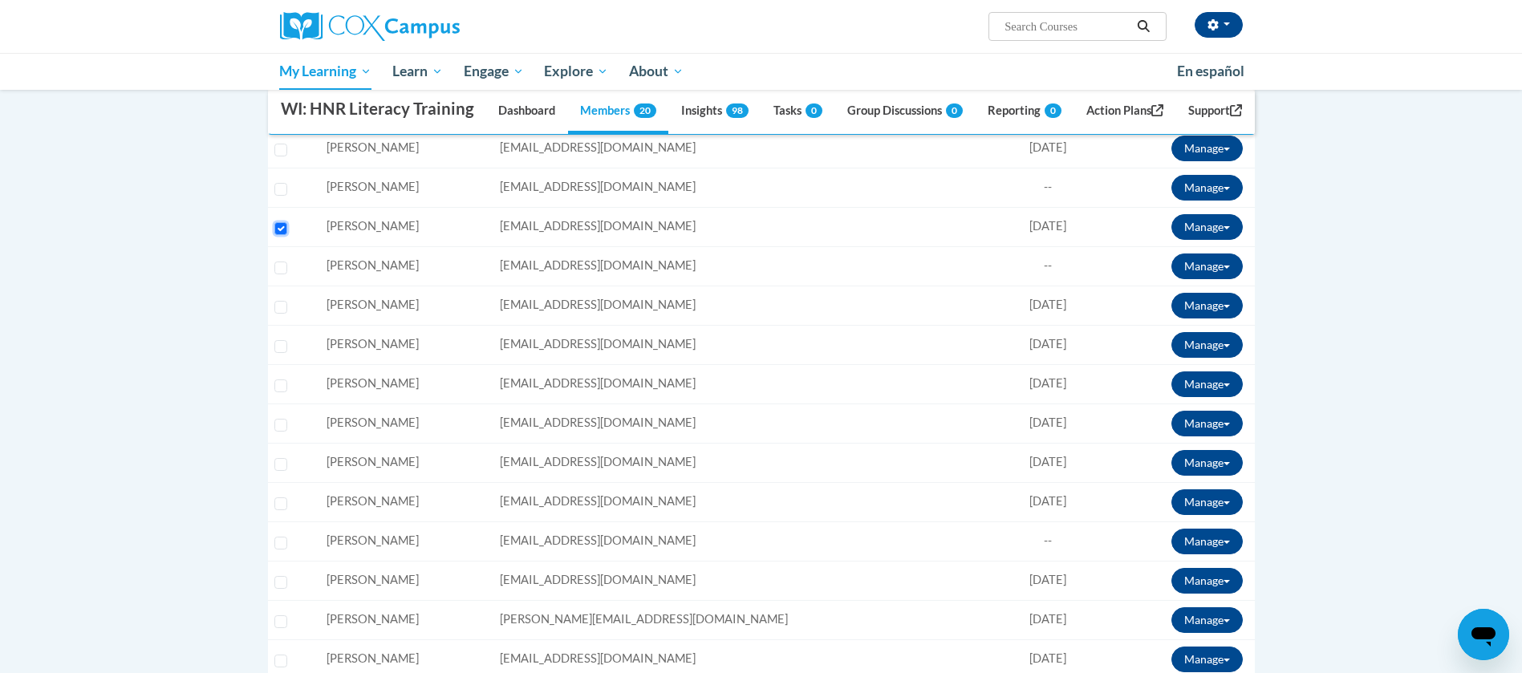
click at [280, 235] on input "Select learner" at bounding box center [280, 228] width 13 height 13
checkbox input "false"
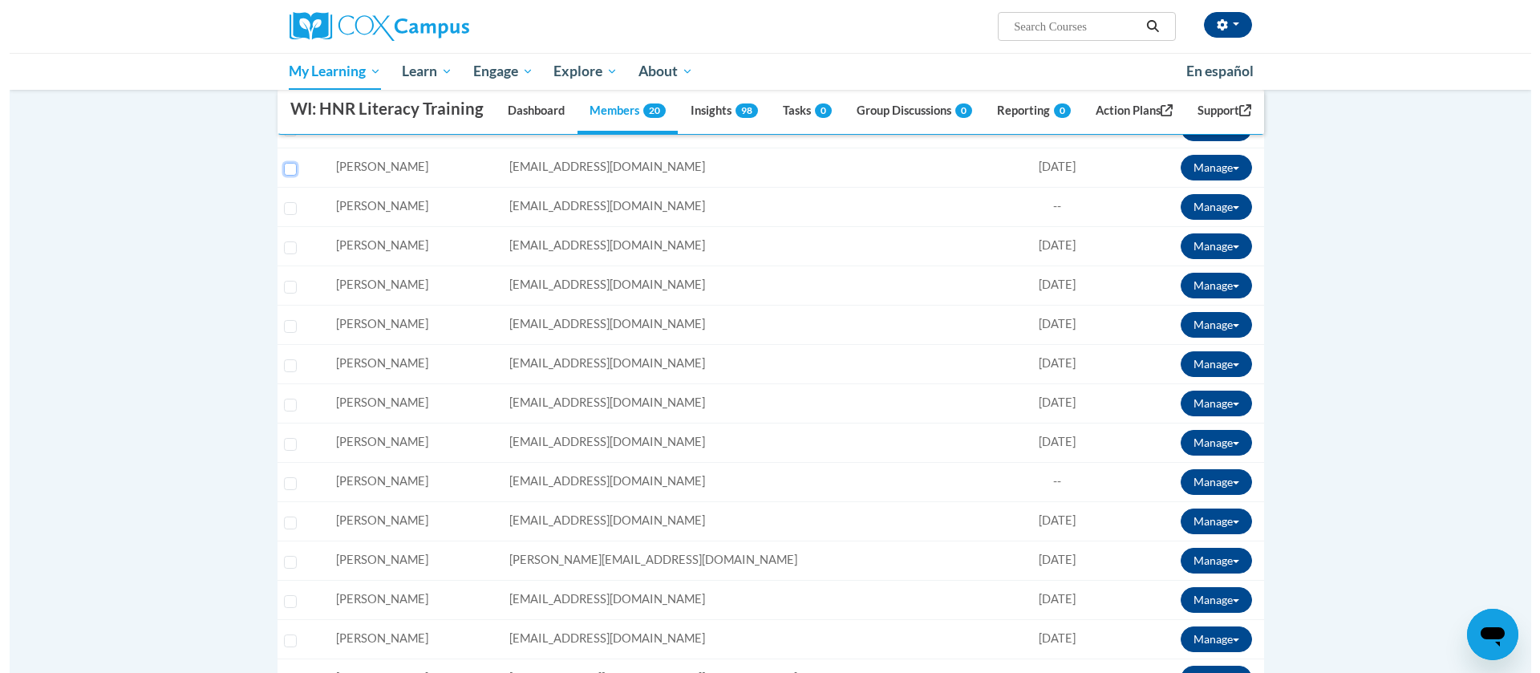
scroll to position [449, 0]
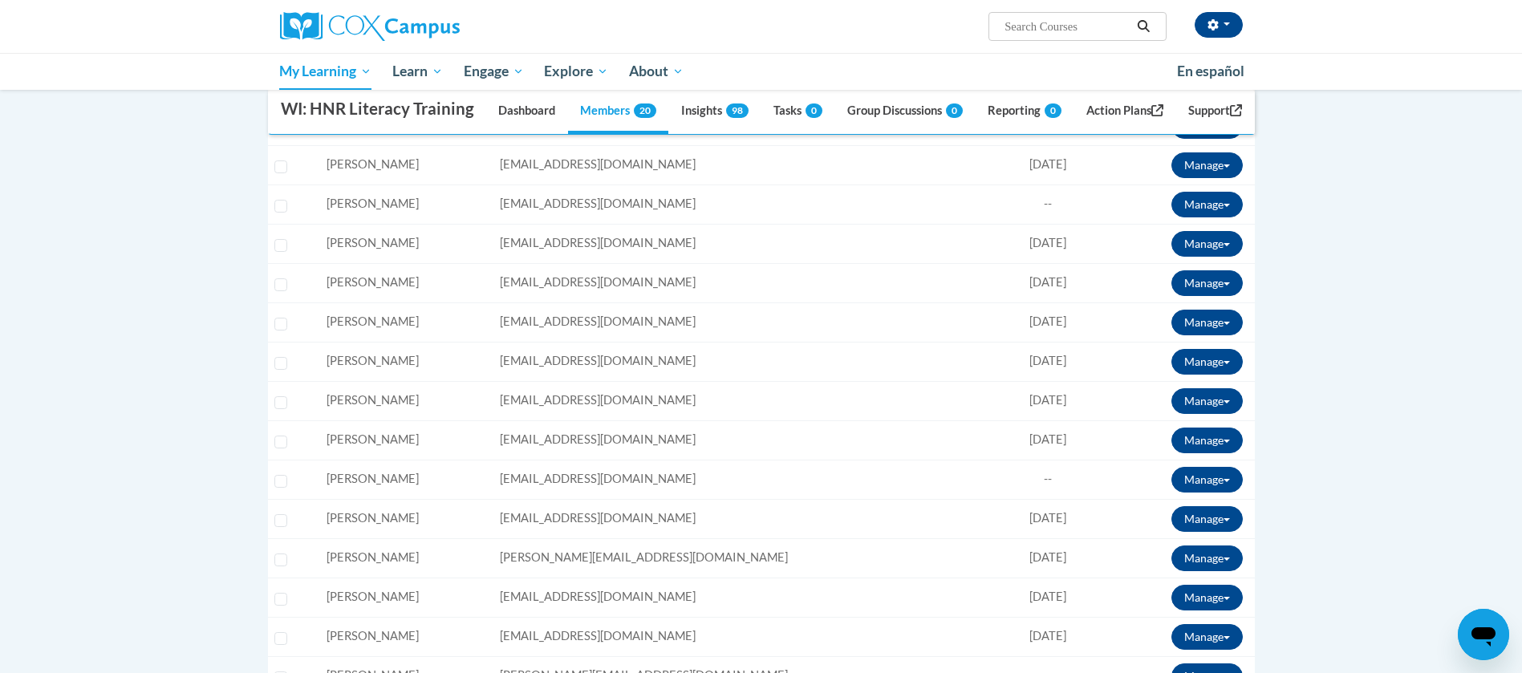
click at [274, 326] on div "Select learner" at bounding box center [283, 320] width 19 height 12
click at [278, 331] on input "Select learner" at bounding box center [280, 324] width 13 height 13
click at [1226, 335] on button "Manage" at bounding box center [1206, 323] width 71 height 26
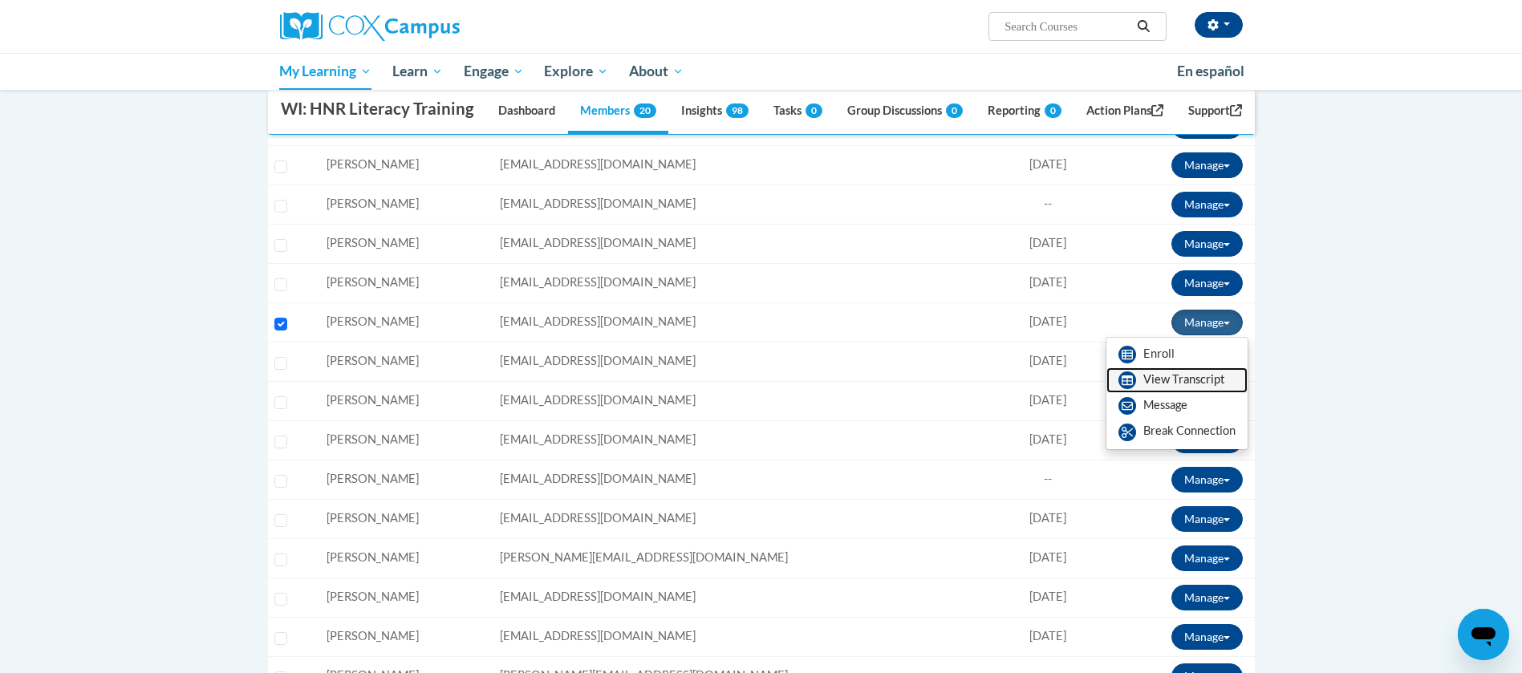
click at [1171, 393] on link "View Transcript" at bounding box center [1176, 380] width 141 height 26
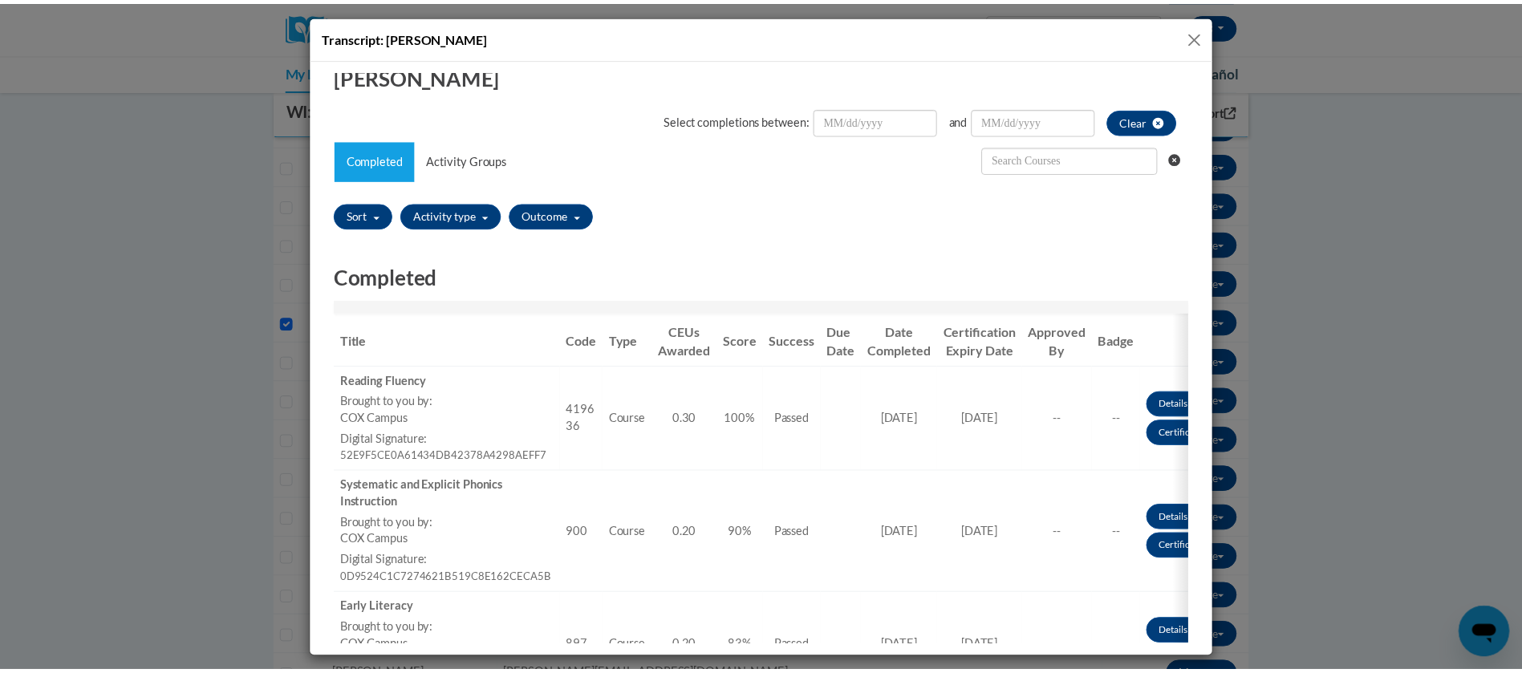
scroll to position [0, 0]
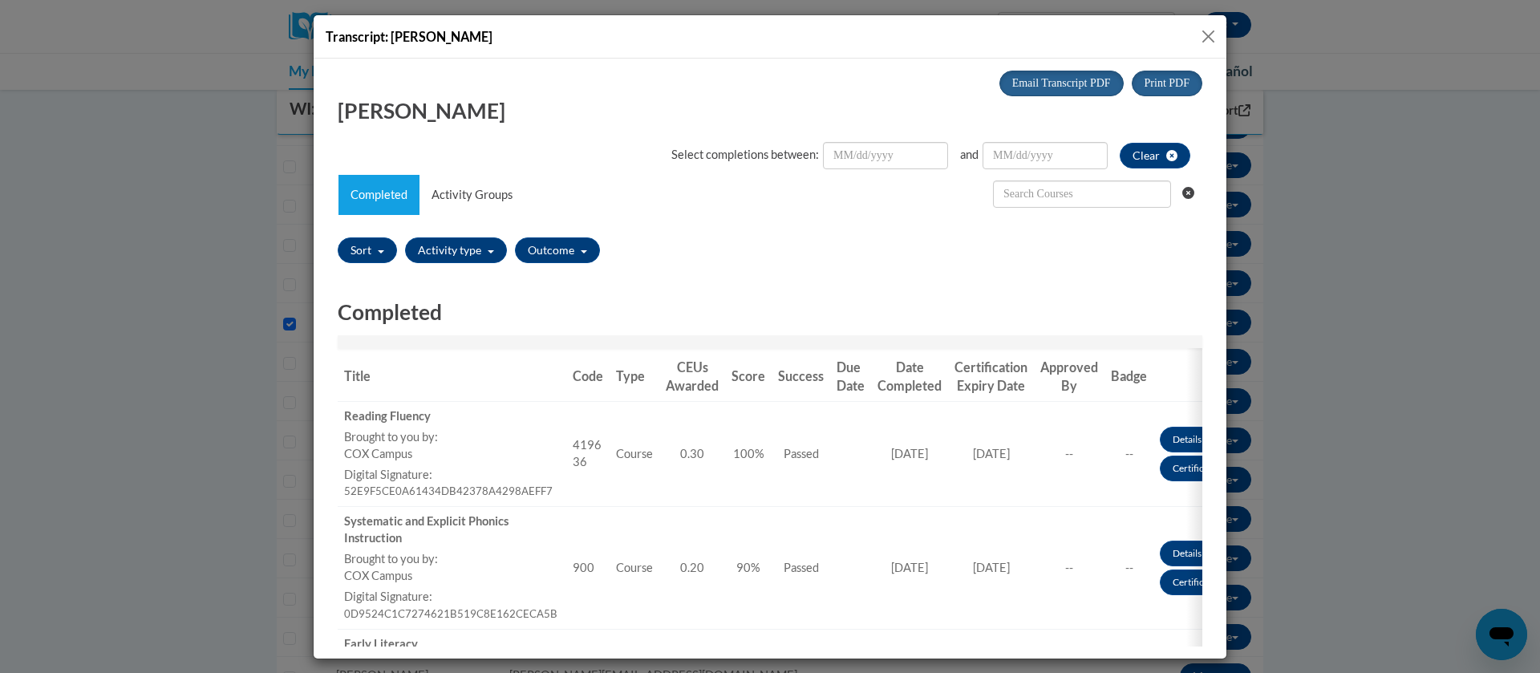
click at [1211, 35] on button "Close" at bounding box center [1209, 36] width 20 height 20
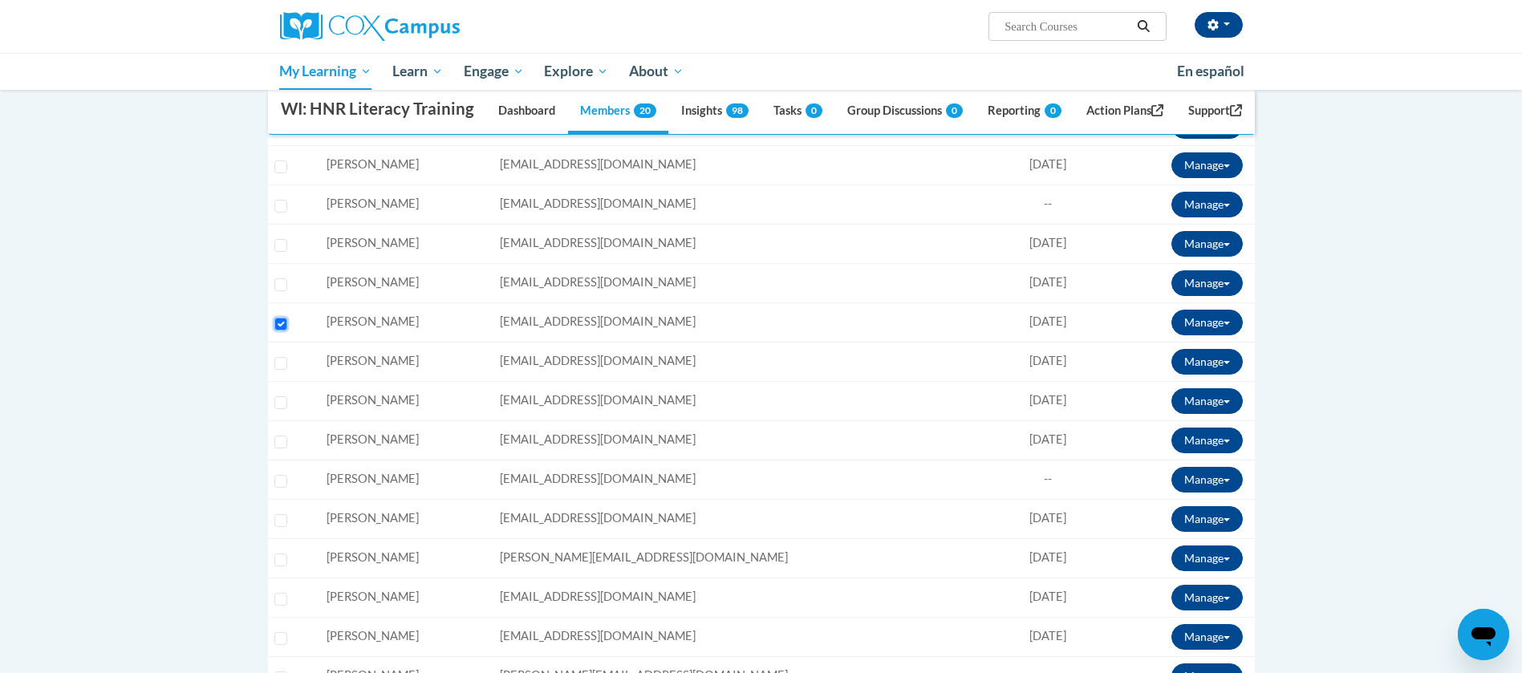
click at [282, 331] on input "Select learner" at bounding box center [280, 324] width 13 height 13
checkbox input "false"
click at [1350, 353] on body "[PERSON_NAME] ([GEOGRAPHIC_DATA]/[GEOGRAPHIC_DATA] UTC-05:00) My Profile Inbox …" at bounding box center [761, 426] width 1522 height 1751
